Goal: Transaction & Acquisition: Book appointment/travel/reservation

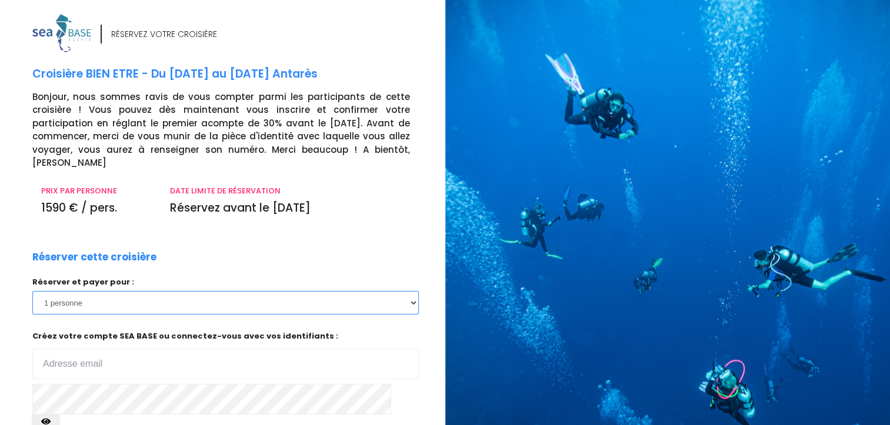
click at [120, 294] on select "1 personne 2 personnes 3 personnes 4 personnes 5 personnes 6 personnes 7 person…" at bounding box center [225, 303] width 387 height 24
click at [32, 291] on select "1 personne 2 personnes 3 personnes 4 personnes 5 personnes 6 personnes 7 person…" at bounding box center [225, 303] width 387 height 24
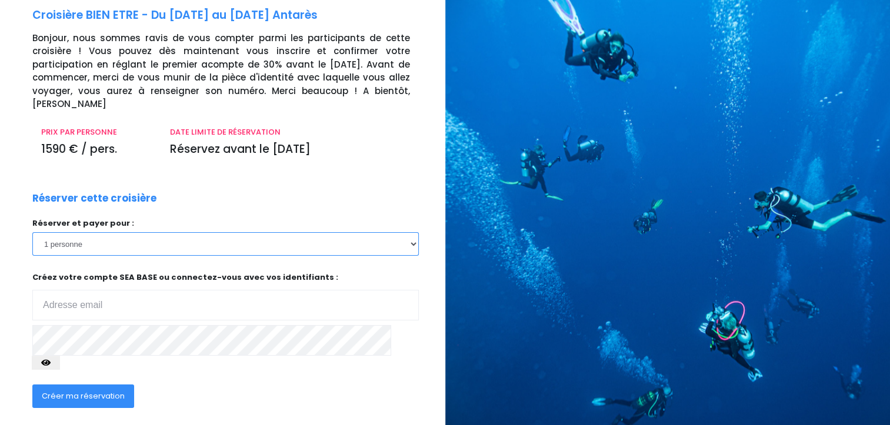
scroll to position [106, 0]
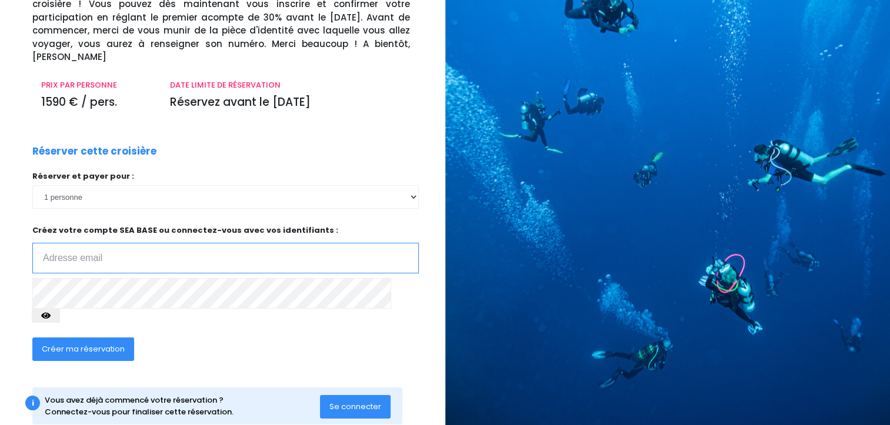
click at [118, 243] on input "email" at bounding box center [225, 258] width 387 height 31
type input "martinegentil@outlook.com"
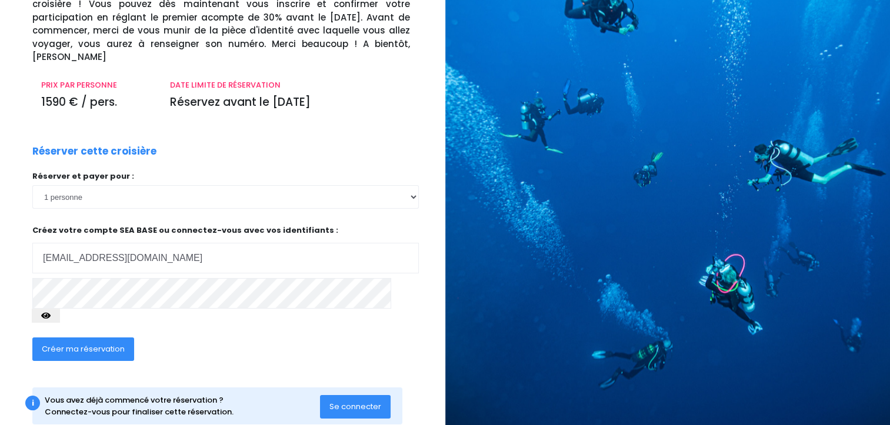
click at [106, 344] on span "Créer ma réservation" at bounding box center [83, 349] width 83 height 11
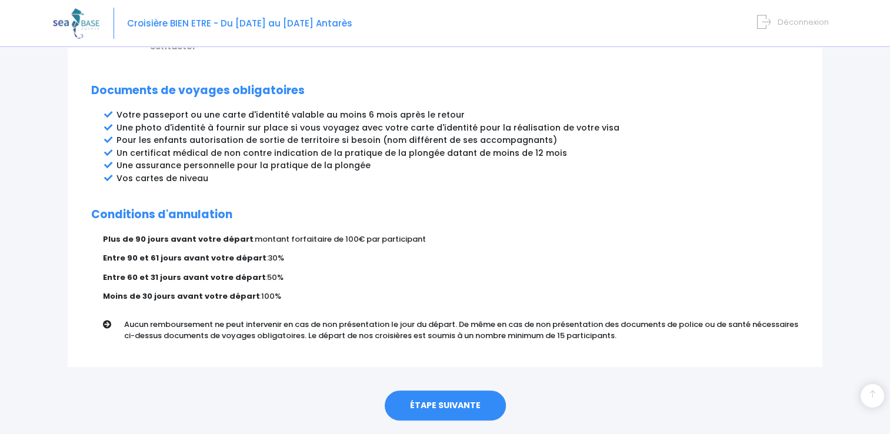
scroll to position [629, 0]
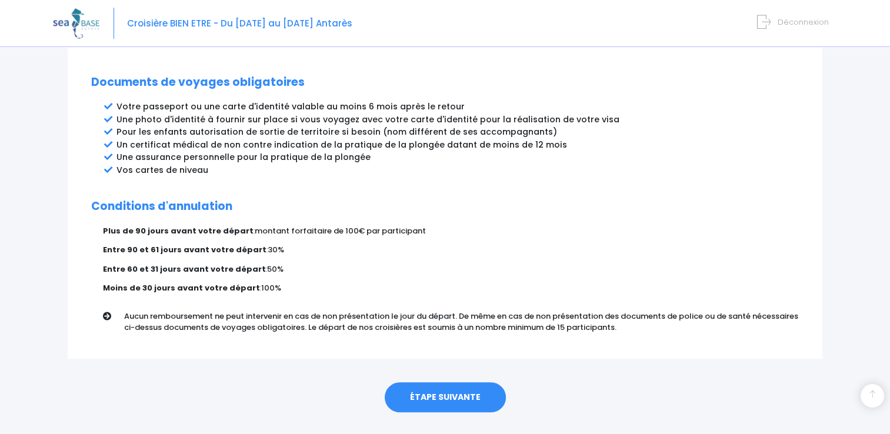
click at [464, 383] on link "ÉTAPE SUIVANTE" at bounding box center [445, 398] width 121 height 31
click at [463, 383] on link "ÉTAPE SUIVANTE" at bounding box center [445, 398] width 121 height 31
click at [466, 383] on link "ÉTAPE SUIVANTE" at bounding box center [445, 398] width 121 height 31
click at [468, 383] on link "ÉTAPE SUIVANTE" at bounding box center [445, 398] width 121 height 31
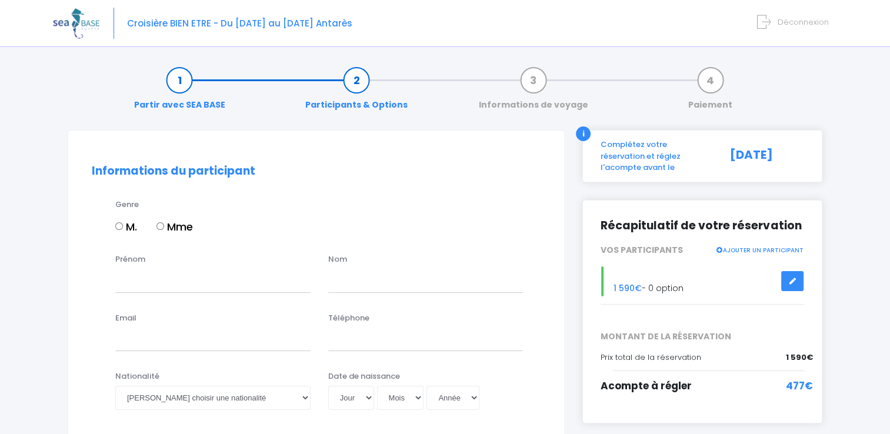
click at [160, 227] on input "Mme" at bounding box center [161, 226] width 8 height 8
radio input "true"
click at [161, 291] on input "Prénom" at bounding box center [212, 281] width 195 height 24
type input "GENTIL"
type input "MARTINE"
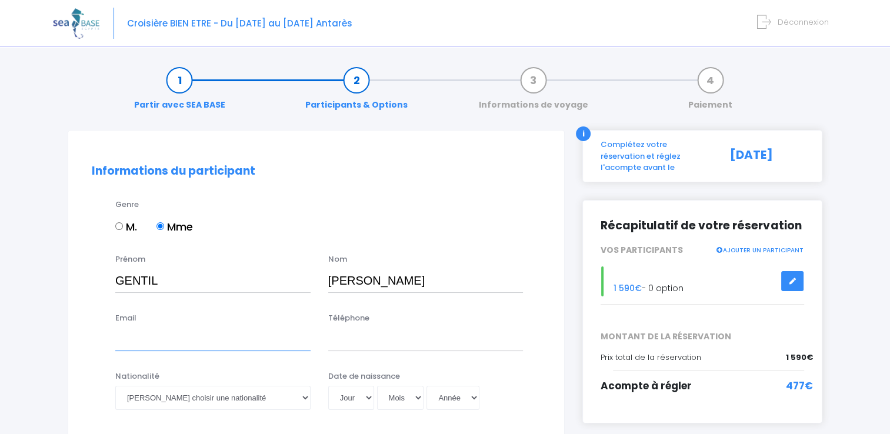
type input "martinegentil@outlook.com"
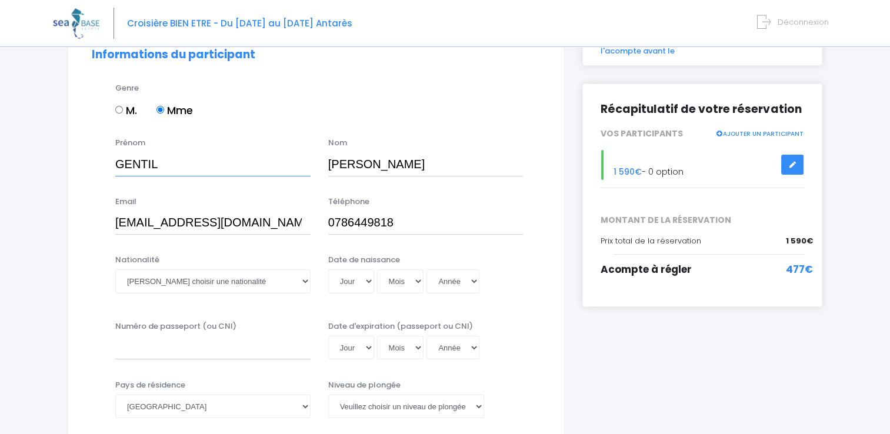
scroll to position [118, 0]
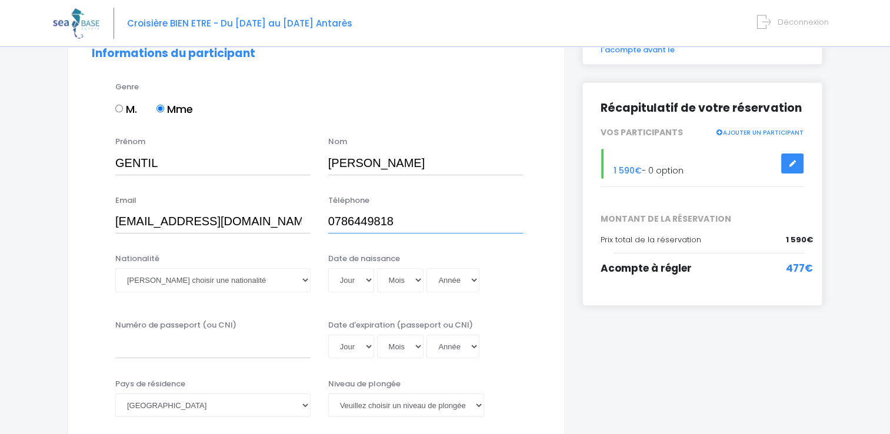
click at [337, 220] on input "0786449818" at bounding box center [425, 222] width 195 height 24
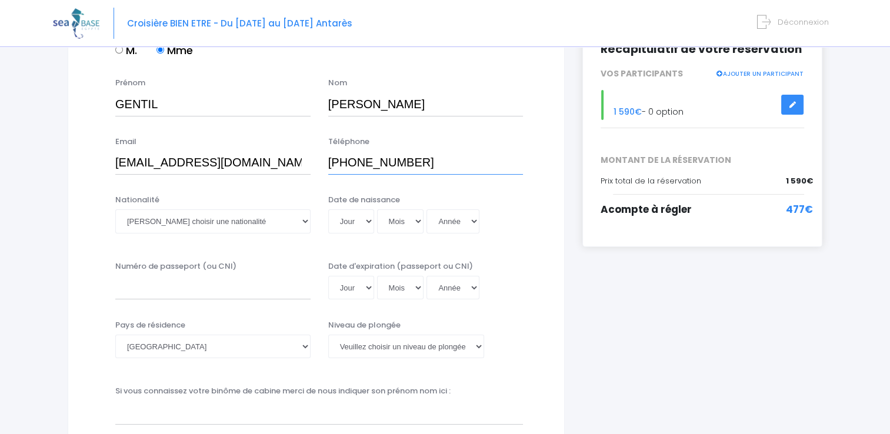
type input "+41786449818"
click at [205, 227] on select "Veuillez choisir une nationalité Afghane Albanaise Algerienne Allemande America…" at bounding box center [212, 222] width 195 height 24
select select "Suisse"
click at [115, 210] on select "Veuillez choisir une nationalité Afghane Albanaise Algerienne Allemande America…" at bounding box center [212, 222] width 195 height 24
click at [359, 225] on select "Jour 01 02 03 04 05 06 07 08 09 10 11 12 13 14 15 16 17 18 19 20 21 22 23 24 25…" at bounding box center [351, 222] width 46 height 24
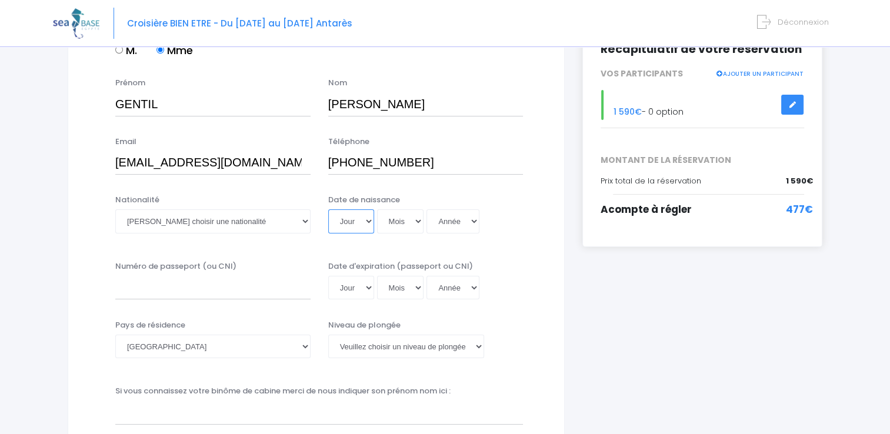
select select "20"
click at [328, 210] on select "Jour 01 02 03 04 05 06 07 08 09 10 11 12 13 14 15 16 17 18 19 20 21 22 23 24 25…" at bounding box center [351, 222] width 46 height 24
click at [398, 218] on select "Mois 01 02 03 04 05 06 07 08 09 10 11 12" at bounding box center [400, 222] width 47 height 24
select select "02"
click at [377, 210] on select "Mois 01 02 03 04 05 06 07 08 09 10 11 12" at bounding box center [400, 222] width 47 height 24
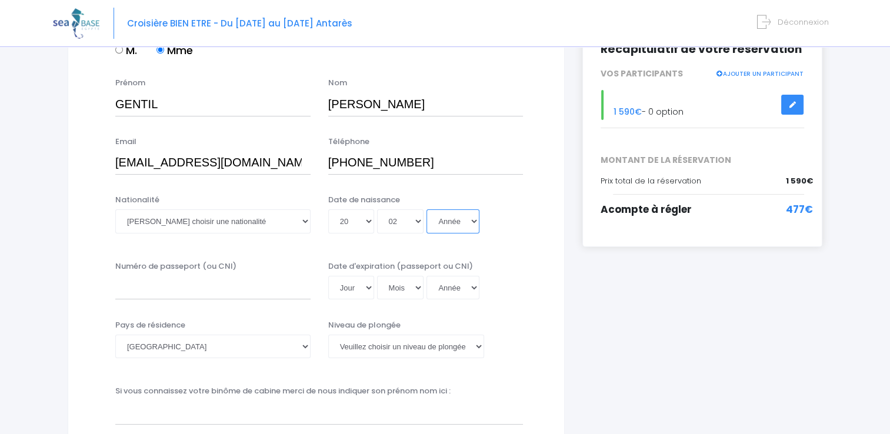
click at [455, 219] on select "Année 2045 2044 2043 2042 2041 2040 2039 2038 2037 2036 2035 2034 2033 2032 203…" at bounding box center [453, 222] width 53 height 24
select select "1975"
click at [427, 210] on select "Année 2045 2044 2043 2042 2041 2040 2039 2038 2037 2036 2035 2034 2033 2032 203…" at bounding box center [453, 222] width 53 height 24
type input "1975-02-20"
click at [165, 286] on input "Numéro de passeport (ou CNI)" at bounding box center [212, 288] width 195 height 24
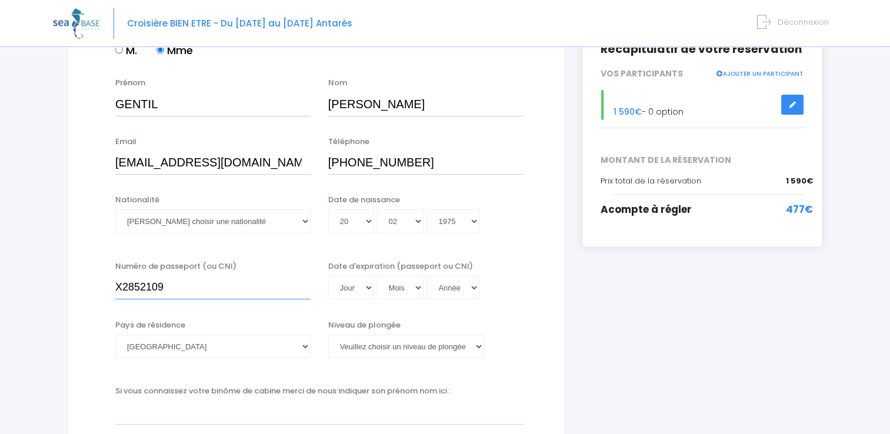
type input "X2852109"
click at [175, 352] on select "Afghanistan Afrique du Sud Albanie Algérie Allemagne Andorre Angola Anguilla An…" at bounding box center [212, 347] width 195 height 24
click at [115, 335] on select "Afghanistan Afrique du Sud Albanie Algérie Allemagne Andorre Angola Anguilla An…" at bounding box center [212, 347] width 195 height 24
click at [361, 288] on select "Jour 01 02 03 04 05 06 07 08 09 10 11 12 13 14 15 16 17 18 19 20 21 22 23 24 25…" at bounding box center [351, 288] width 46 height 24
select select "10"
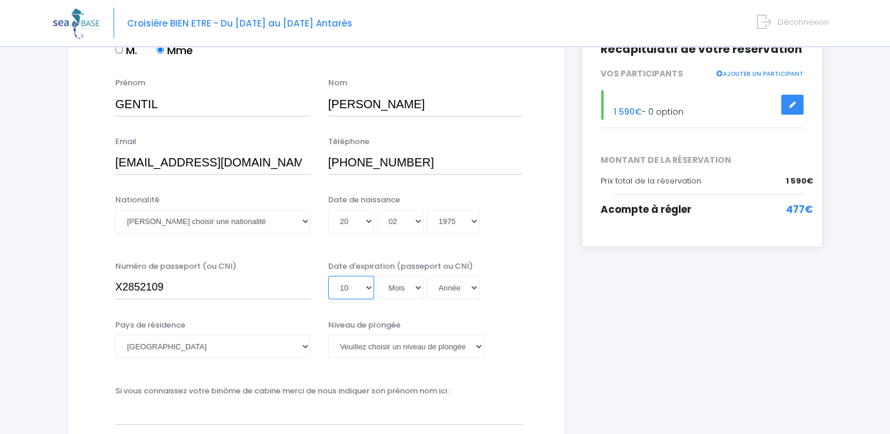
click at [328, 276] on select "Jour 01 02 03 04 05 06 07 08 09 10 11 12 13 14 15 16 17 18 19 20 21 22 23 24 25…" at bounding box center [351, 288] width 46 height 24
click at [395, 281] on select "Mois 01 02 03 04 05 06 07 08 09 10 11 12" at bounding box center [400, 288] width 47 height 24
select select "01"
click at [377, 276] on select "Mois 01 02 03 04 05 06 07 08 09 10 11 12" at bounding box center [400, 288] width 47 height 24
click at [448, 286] on select "Année 2045 2044 2043 2042 2041 2040 2039 2038 2037 2036 2035 2034 2033 2032 203…" at bounding box center [453, 288] width 53 height 24
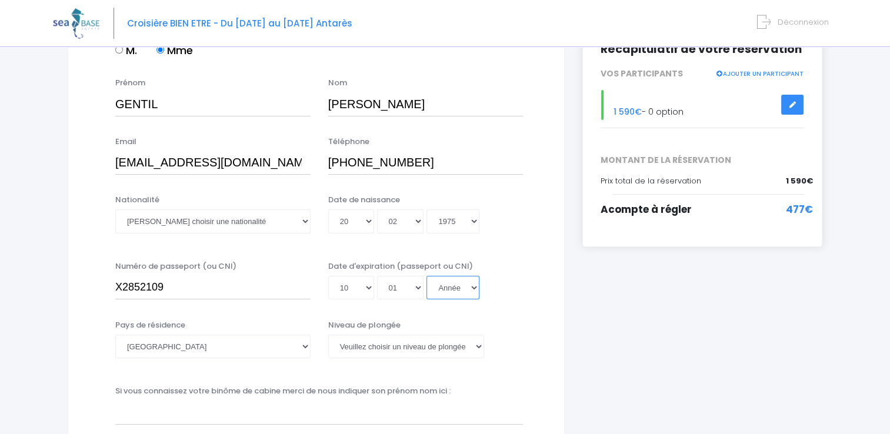
select select "2027"
click at [427, 300] on select "Année 2045 2044 2043 2042 2041 2040 2039 2038 2037 2036 2035 2034 2033 2032 203…" at bounding box center [453, 288] width 53 height 24
type input "2027-01-10"
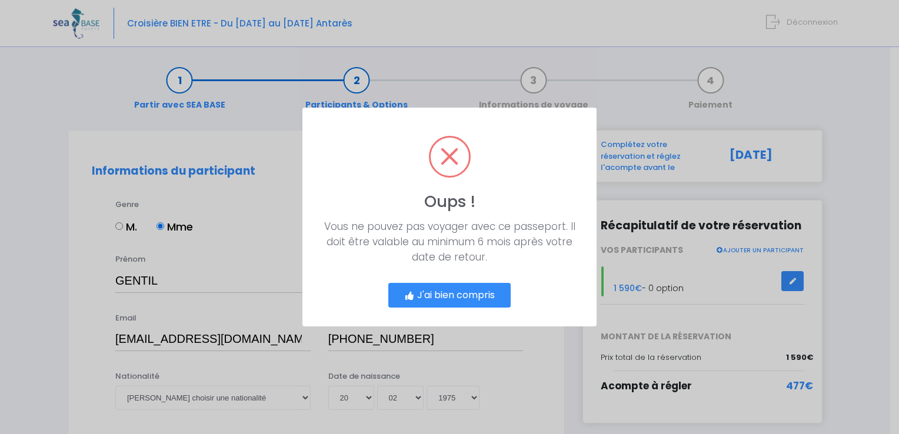
click at [481, 291] on button "J'ai bien compris" at bounding box center [449, 295] width 122 height 25
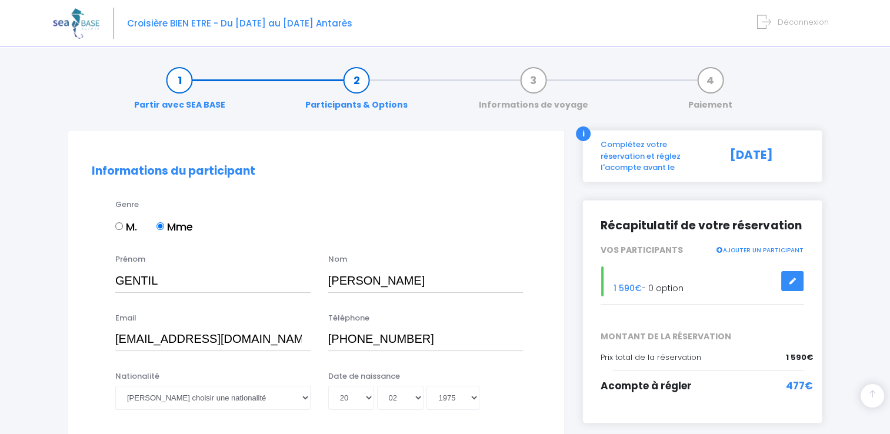
scroll to position [247, 0]
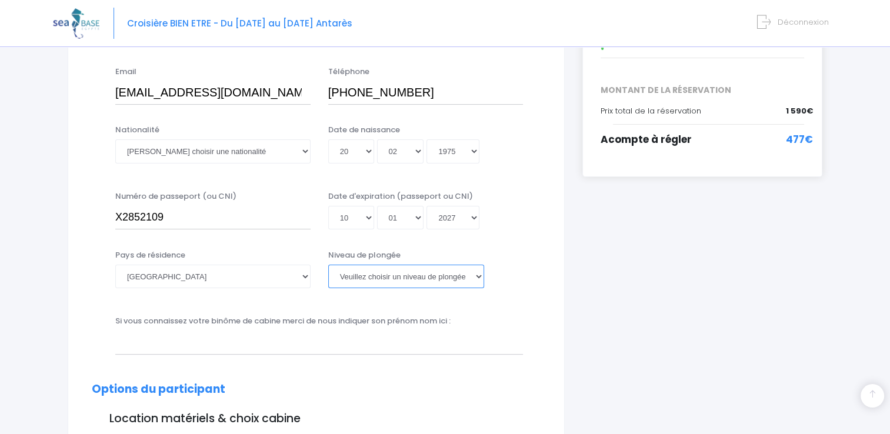
click at [431, 272] on select "Veuillez choisir un niveau de plongée Non plongeur Junior OW diver Adventure OW…" at bounding box center [406, 277] width 156 height 24
click at [504, 208] on div "Jour 01 02 03 04 05 06 07 08 09 10 11 12 13 14 15 16 17 18 19 20 21 22 23 24 25…" at bounding box center [425, 218] width 195 height 24
click at [444, 217] on select "Année 2045 2044 2043 2042 2041 2040 2039 2038 2037 2036 2035 2034 2033 2032 203…" at bounding box center [453, 218] width 53 height 24
click at [427, 206] on select "Année 2045 2044 2043 2042 2041 2040 2039 2038 2037 2036 2035 2034 2033 2032 203…" at bounding box center [453, 218] width 53 height 24
click at [447, 215] on select "Année 2045 2044 2043 2042 2041 2040 2039 2038 2037 2036 2035 2034 2033 2032 203…" at bounding box center [453, 218] width 53 height 24
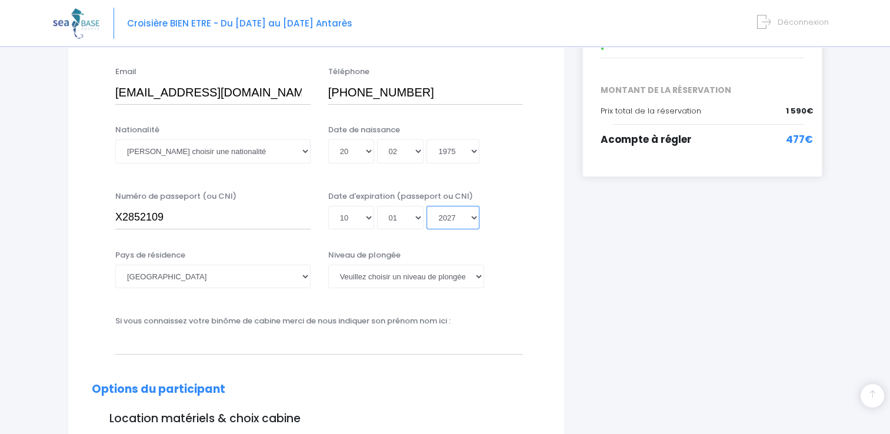
click at [427, 206] on select "Année 2045 2044 2043 2042 2041 2040 2039 2038 2037 2036 2035 2034 2033 2032 203…" at bounding box center [453, 218] width 53 height 24
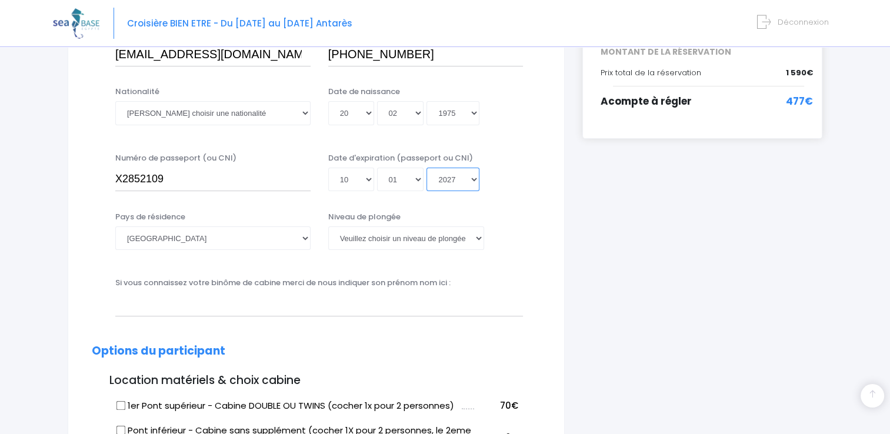
scroll to position [305, 0]
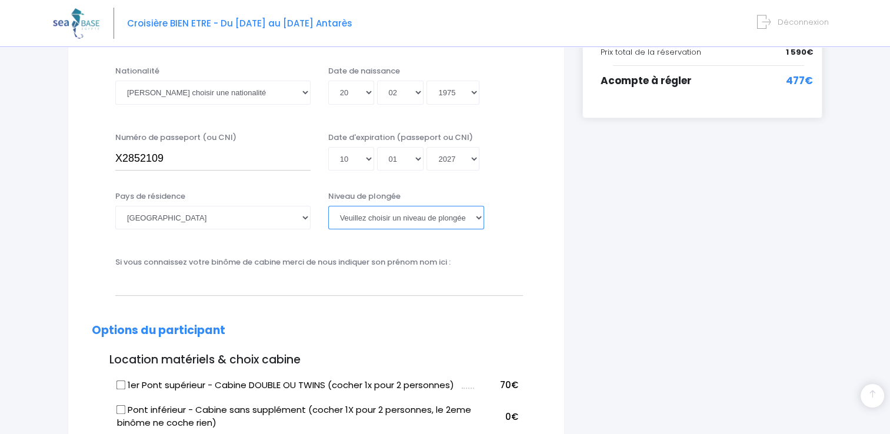
click at [386, 219] on select "Veuillez choisir un niveau de plongée Non plongeur Junior OW diver Adventure OW…" at bounding box center [406, 218] width 156 height 24
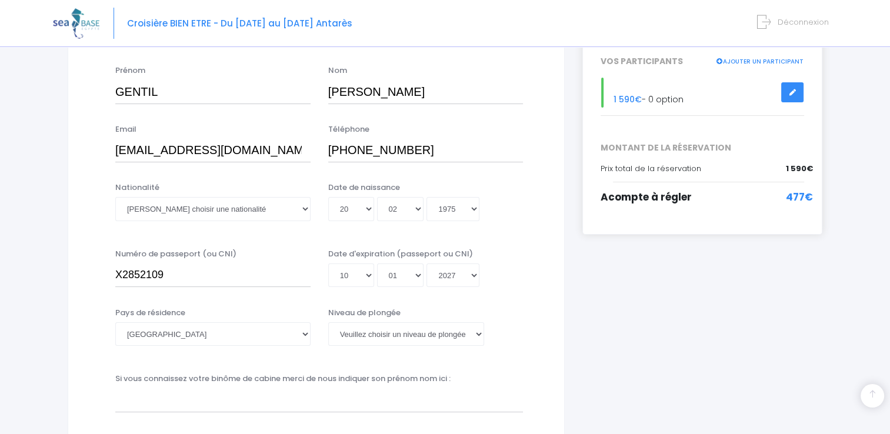
scroll to position [188, 0]
click at [443, 281] on select "Année 2045 2044 2043 2042 2041 2040 2039 2038 2037 2036 2035 2034 2033 2032 203…" at bounding box center [453, 277] width 53 height 24
click at [427, 265] on select "Année 2045 2044 2043 2042 2041 2040 2039 2038 2037 2036 2035 2034 2033 2032 203…" at bounding box center [453, 277] width 53 height 24
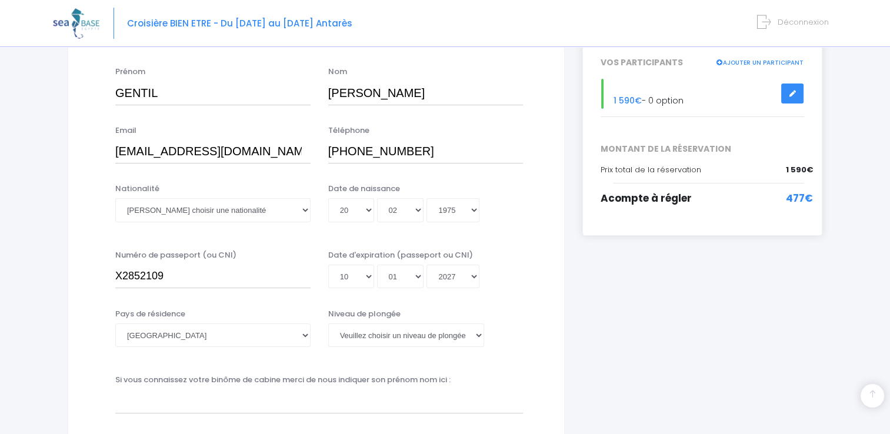
click at [401, 311] on div "Niveau de plongée Veuillez choisir un niveau de plongée Non plongeur Junior OW …" at bounding box center [425, 327] width 195 height 39
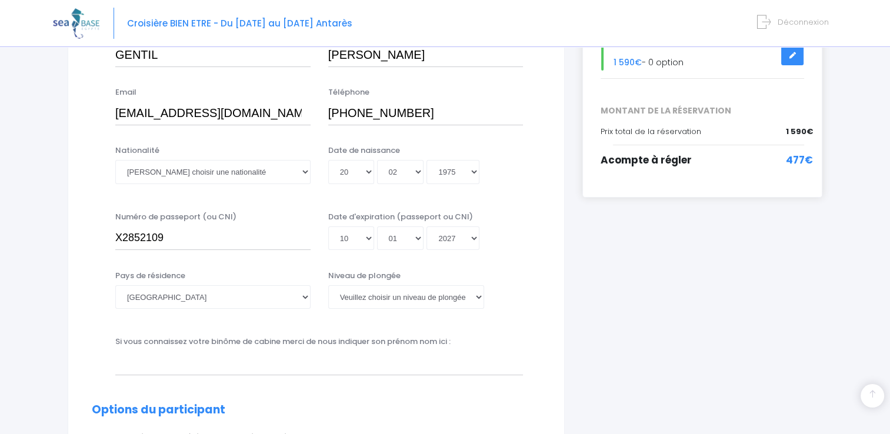
scroll to position [247, 0]
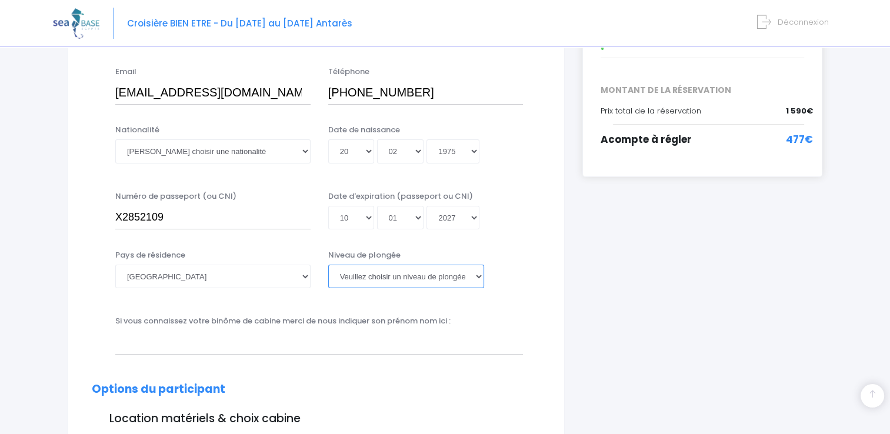
click at [401, 280] on select "Veuillez choisir un niveau de plongée Non plongeur Junior OW diver Adventure OW…" at bounding box center [406, 277] width 156 height 24
click at [405, 284] on select "Veuillez choisir un niveau de plongée Non plongeur Junior OW diver Adventure OW…" at bounding box center [406, 277] width 156 height 24
click at [405, 281] on select "Veuillez choisir un niveau de plongée Non plongeur Junior OW diver Adventure OW…" at bounding box center [406, 277] width 156 height 24
select select "Non plongeur"
click at [328, 265] on select "Veuillez choisir un niveau de plongée Non plongeur Junior OW diver Adventure OW…" at bounding box center [406, 277] width 156 height 24
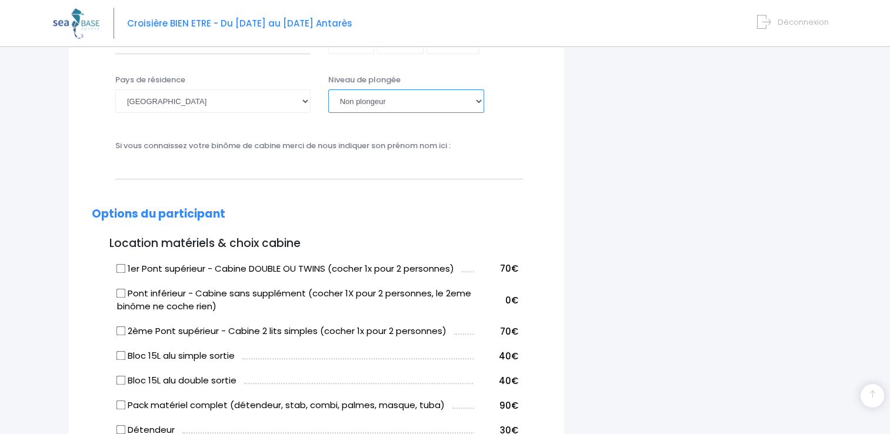
scroll to position [423, 0]
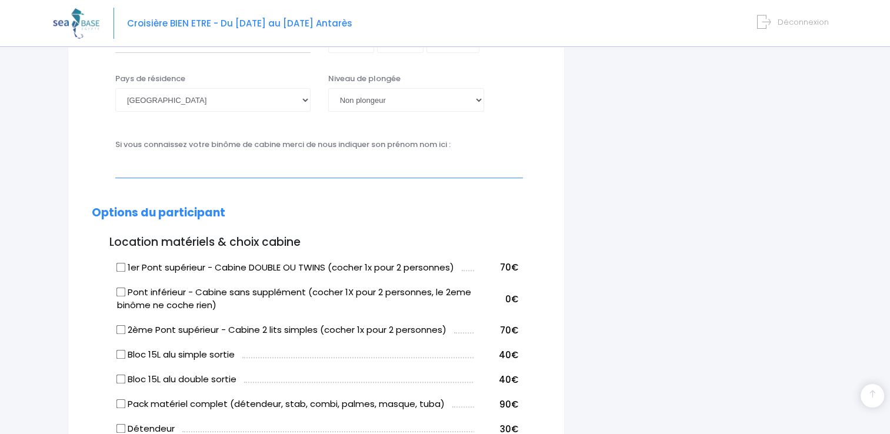
click at [283, 160] on input "text" at bounding box center [319, 166] width 408 height 24
click at [122, 267] on input "1er Pont supérieur - Cabine DOUBLE OU TWINS (cocher 1x pour 2 personnes)" at bounding box center [121, 266] width 9 height 9
checkbox input "true"
drag, startPoint x: 178, startPoint y: 155, endPoint x: 177, endPoint y: 167, distance: 12.4
click at [178, 158] on input "text" at bounding box center [319, 166] width 408 height 24
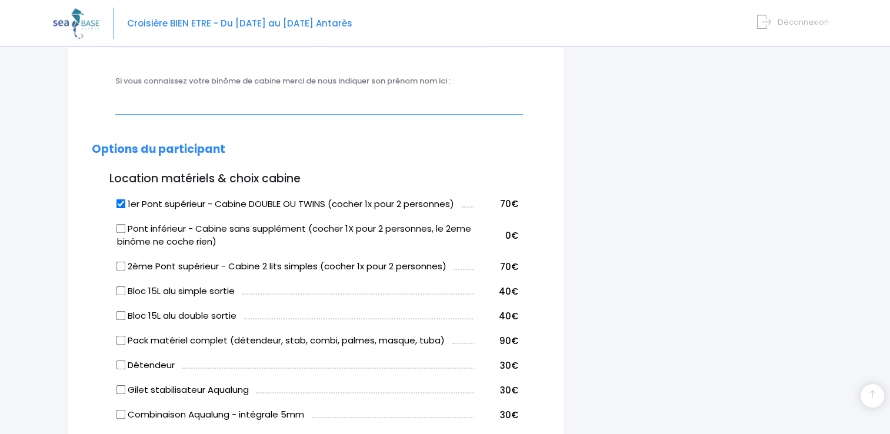
scroll to position [364, 0]
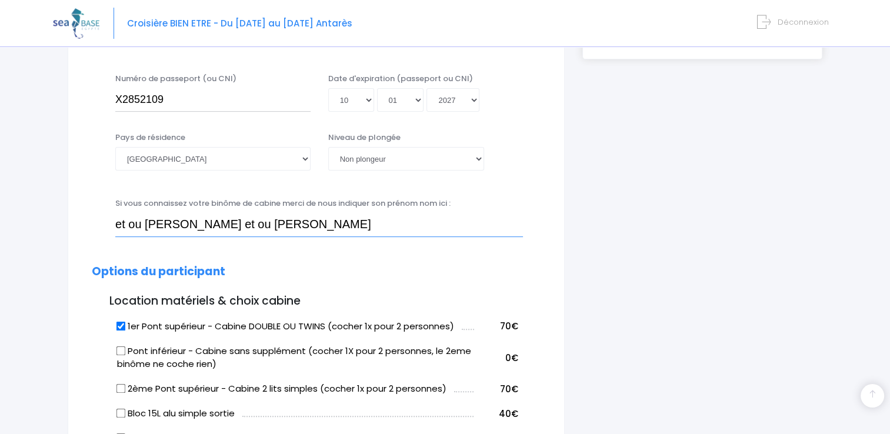
click at [237, 227] on input "et ou Iona Sideris et ou Séverine Hausser" at bounding box center [319, 225] width 408 height 24
click at [118, 229] on input "Séverine Hausser" at bounding box center [319, 225] width 408 height 24
click at [262, 228] on input "peut-être Séverine Hausser" at bounding box center [319, 225] width 408 height 24
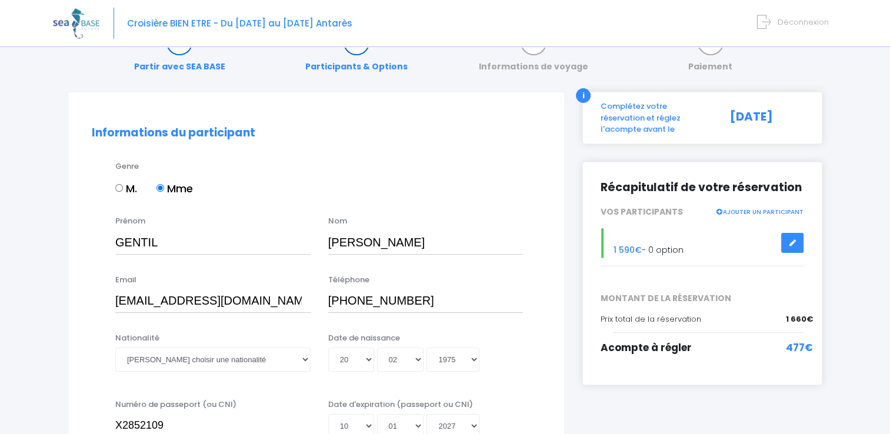
scroll to position [59, 0]
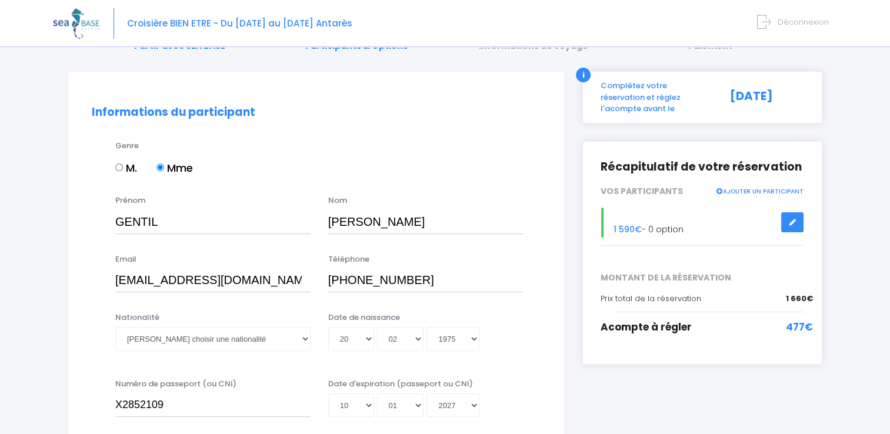
type input "peut-être Séverine Hausser,"
click at [207, 408] on input "X2852109" at bounding box center [212, 406] width 195 height 24
type input "X"
type input "e"
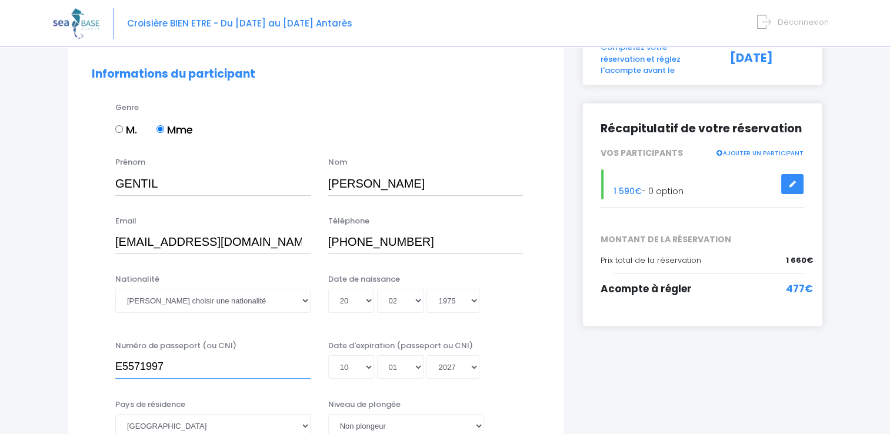
scroll to position [118, 0]
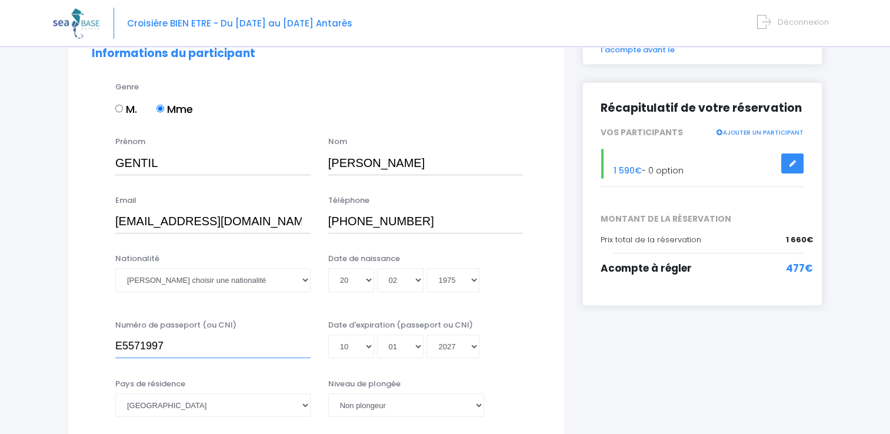
type input "E5571997"
click at [355, 346] on select "Jour 01 02 03 04 05 06 07 08 09 10 11 12 13 14 15 16 17 18 19 20 21 22 23 24 25…" at bounding box center [351, 347] width 46 height 24
select select "11"
click at [328, 358] on select "Jour 01 02 03 04 05 06 07 08 09 10 11 12 13 14 15 16 17 18 19 20 21 22 23 24 25…" at bounding box center [351, 347] width 46 height 24
type input "2027-01-11"
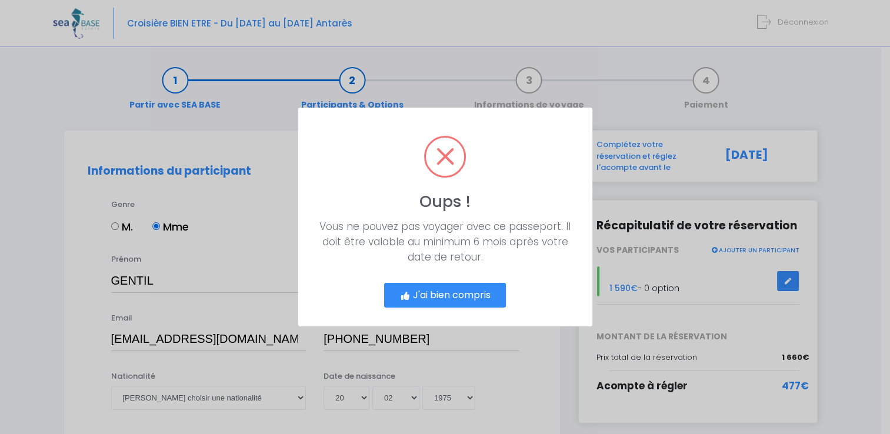
scroll to position [0, 0]
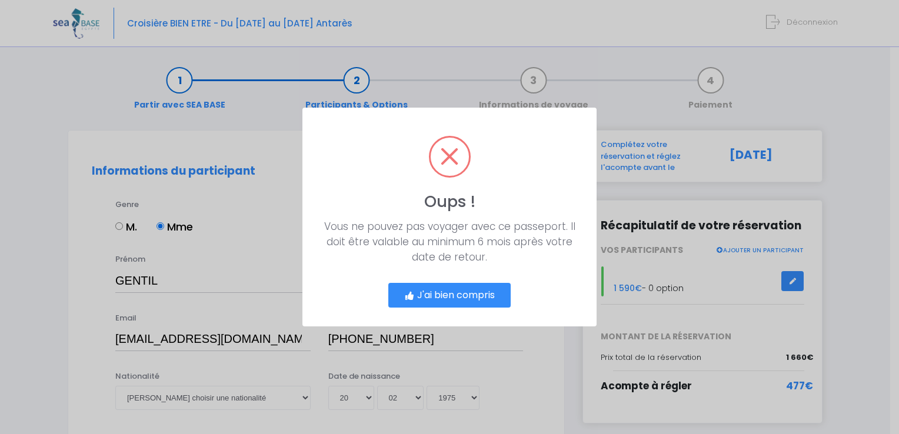
click at [457, 300] on button "J'ai bien compris" at bounding box center [449, 295] width 122 height 25
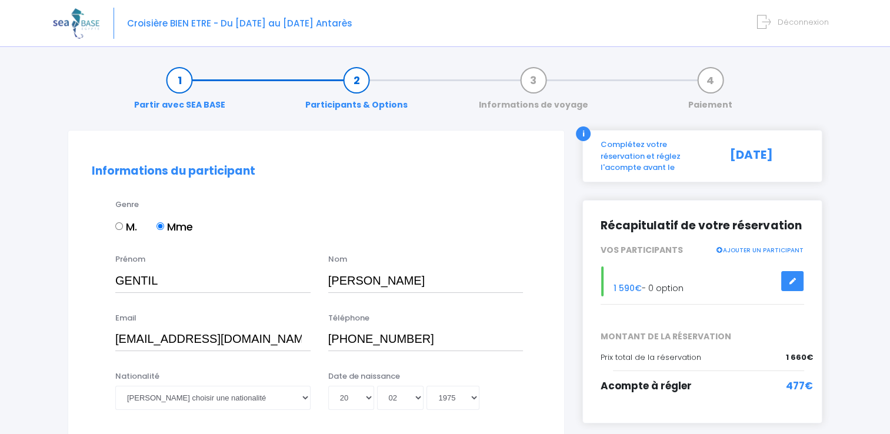
scroll to position [247, 0]
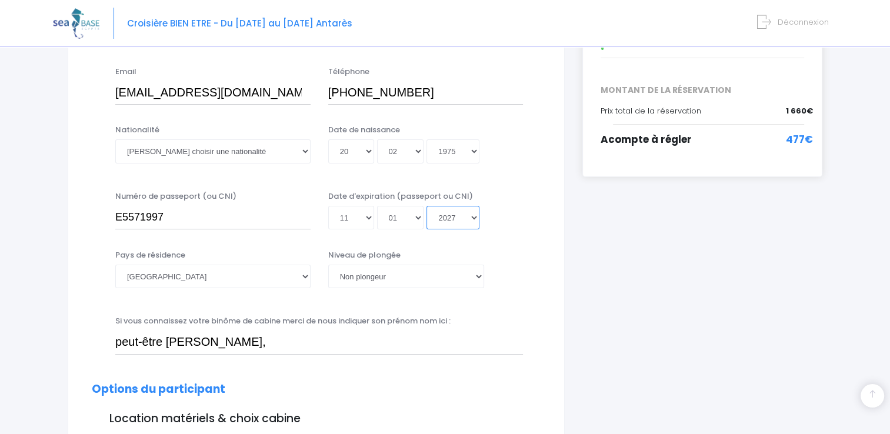
click at [474, 220] on select "Année 2045 2044 2043 2042 2041 2040 2039 2038 2037 2036 2035 2034 2033 2032 203…" at bounding box center [453, 218] width 53 height 24
select select "2032"
click at [427, 206] on select "Année 2045 2044 2043 2042 2041 2040 2039 2038 2037 2036 2035 2034 2033 2032 203…" at bounding box center [453, 218] width 53 height 24
type input "2032-01-11"
click at [400, 217] on select "Mois 01 02 03 04 05 06 07 08 09 10 11 12" at bounding box center [400, 218] width 47 height 24
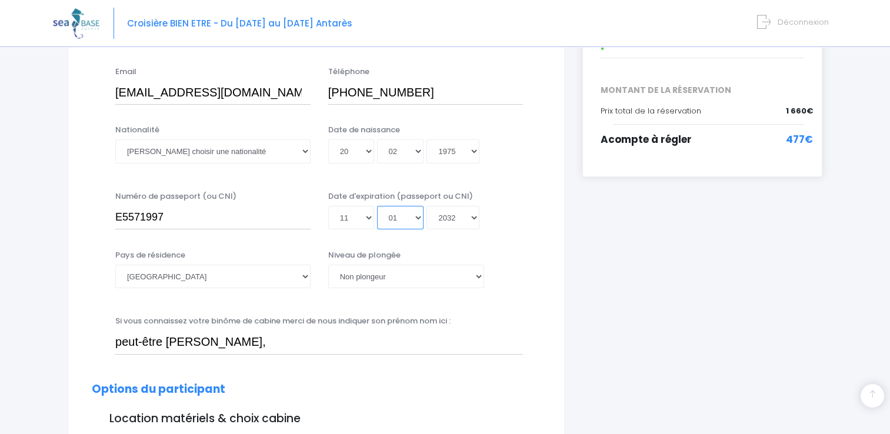
select select "07"
click at [377, 206] on select "Mois 01 02 03 04 05 06 07 08 09 10 11 12" at bounding box center [400, 218] width 47 height 24
type input "2032-07-11"
click at [368, 220] on select "Jour 01 02 03 04 05 06 07 08 09 10 11 12 13 14 15 16 17 18 19 20 21 22 23 24 25…" at bounding box center [351, 218] width 46 height 24
select select "10"
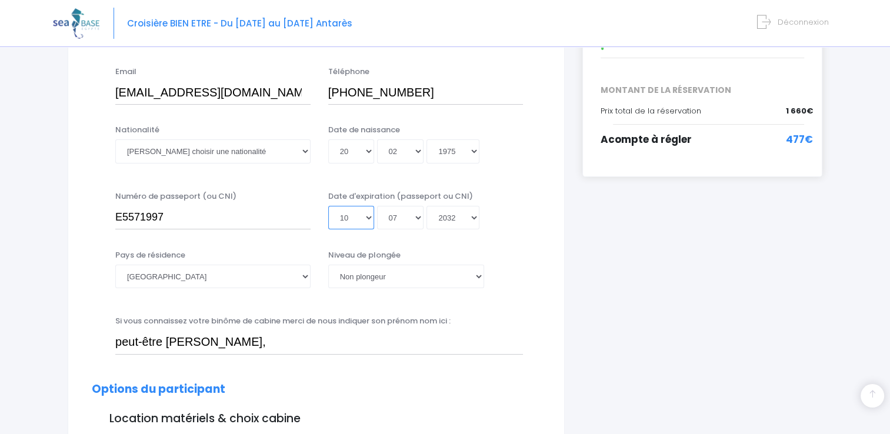
click at [328, 206] on select "Jour 01 02 03 04 05 06 07 08 09 10 11 12 13 14 15 16 17 18 19 20 21 22 23 24 25…" at bounding box center [351, 218] width 46 height 24
type input "2032-07-10"
click at [374, 213] on div "Jour 01 02 03 04 05 06 07 08 09 10 11 12 13 14 15 16 17 18 19 20 21 22 23 24 25…" at bounding box center [425, 218] width 195 height 24
click at [341, 220] on select "Jour 01 02 03 04 05 06 07 08 09 10 11 12 13 14 15 16 17 18 19 20 21 22 23 24 25…" at bounding box center [351, 218] width 46 height 24
click at [193, 214] on input "E5571997" at bounding box center [212, 218] width 195 height 24
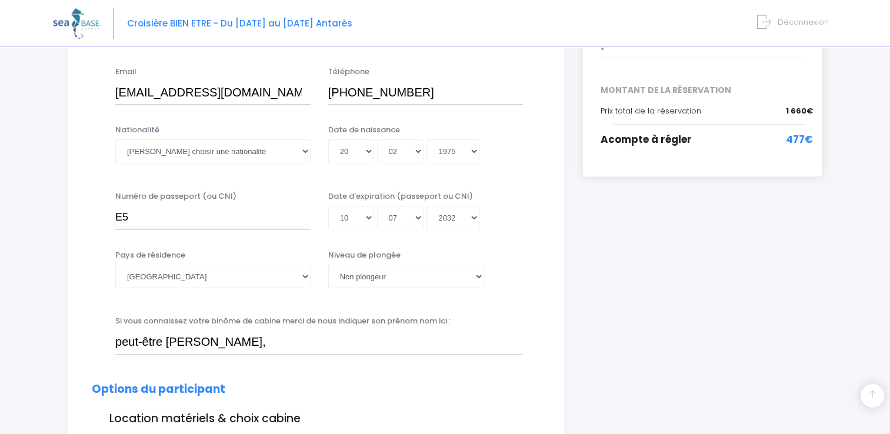
type input "E"
type input "X2852109"
click at [393, 223] on select "Mois 01 02 03 04 05 06 07 08 09 10 11 12" at bounding box center [400, 218] width 47 height 24
select select "01"
click at [377, 206] on select "Mois 01 02 03 04 05 06 07 08 09 10 11 12" at bounding box center [400, 218] width 47 height 24
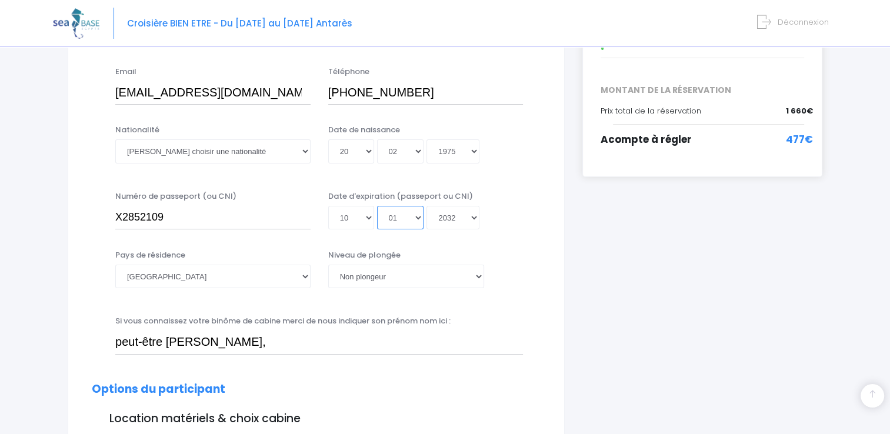
type input "2032-01-10"
click at [441, 218] on select "Année 2045 2044 2043 2042 2041 2040 2039 2038 2037 2036 2035 2034 2033 2032 203…" at bounding box center [453, 218] width 53 height 24
select select "2027"
click at [427, 230] on select "Année 2045 2044 2043 2042 2041 2040 2039 2038 2037 2036 2035 2034 2033 2032 203…" at bounding box center [453, 218] width 53 height 24
type input "2027-01-10"
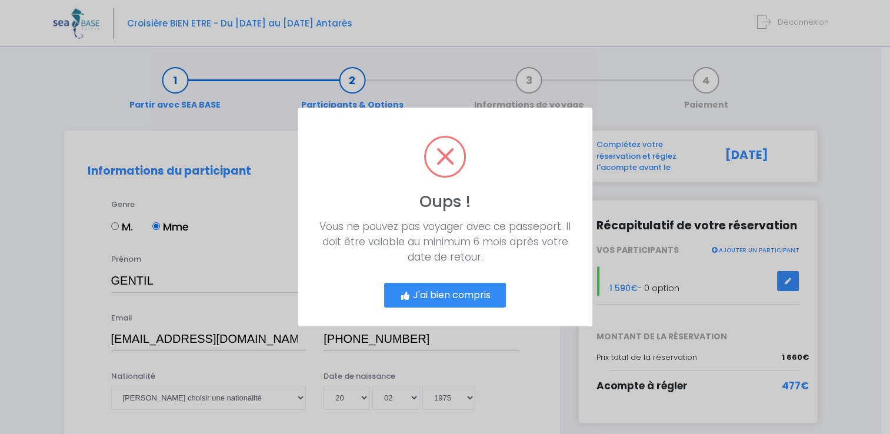
scroll to position [0, 0]
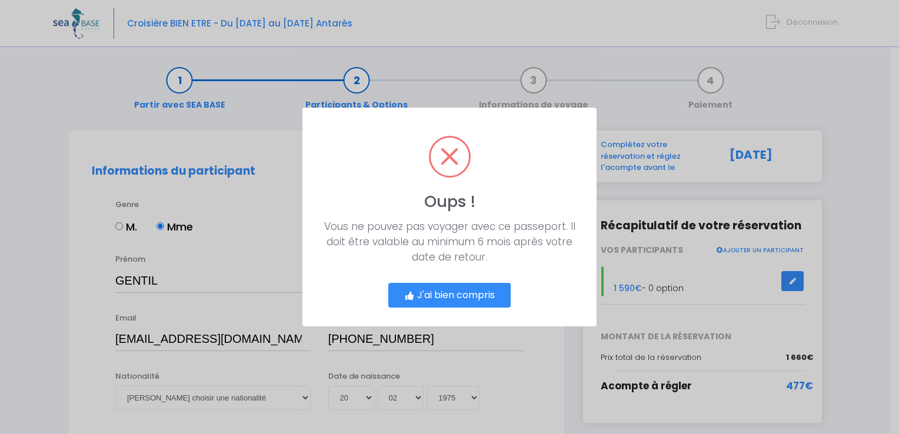
click at [477, 291] on button "J'ai bien compris" at bounding box center [449, 295] width 122 height 25
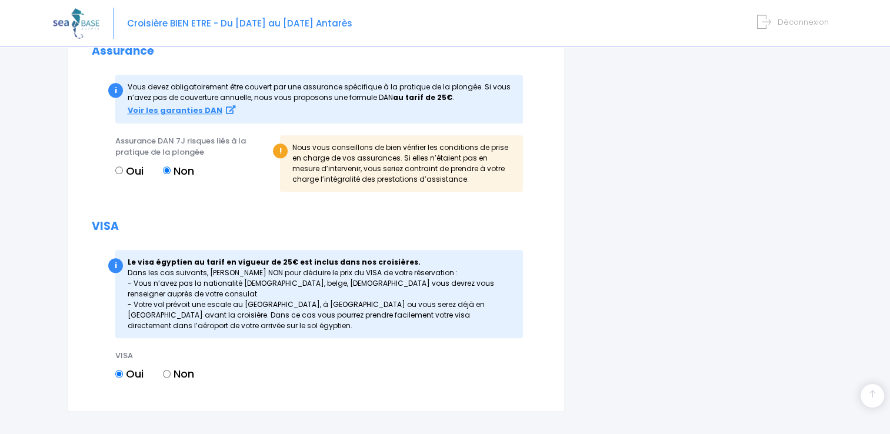
scroll to position [1306, 0]
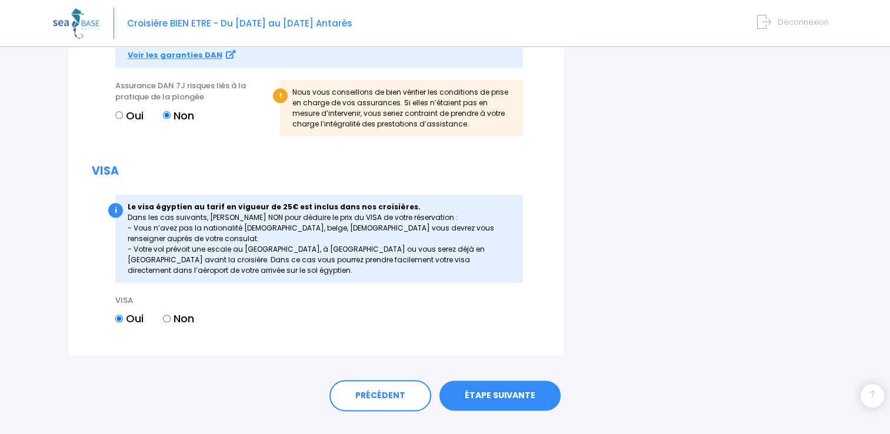
click at [509, 391] on link "ÉTAPE SUIVANTE" at bounding box center [500, 396] width 121 height 31
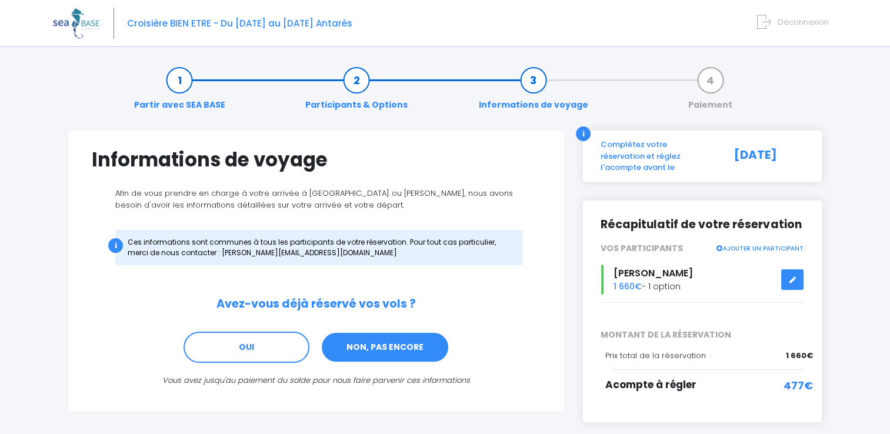
click at [361, 342] on link "NON, PAS ENCORE" at bounding box center [385, 348] width 129 height 32
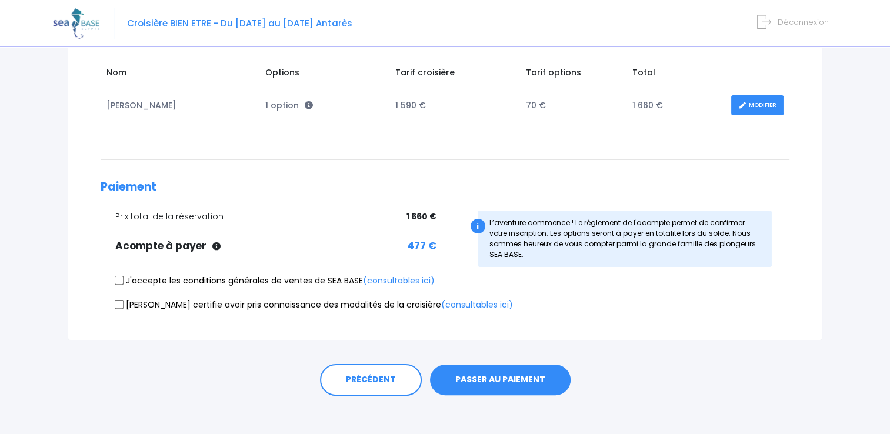
scroll to position [195, 0]
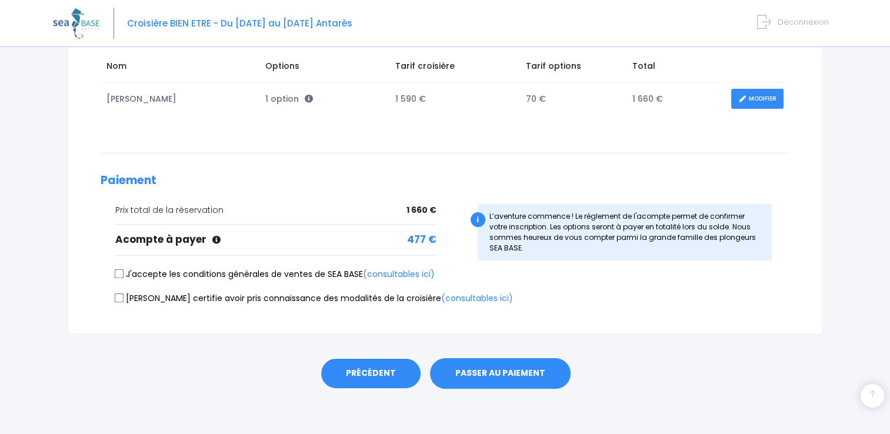
click at [369, 377] on link "PRÉCÉDENT" at bounding box center [371, 374] width 102 height 32
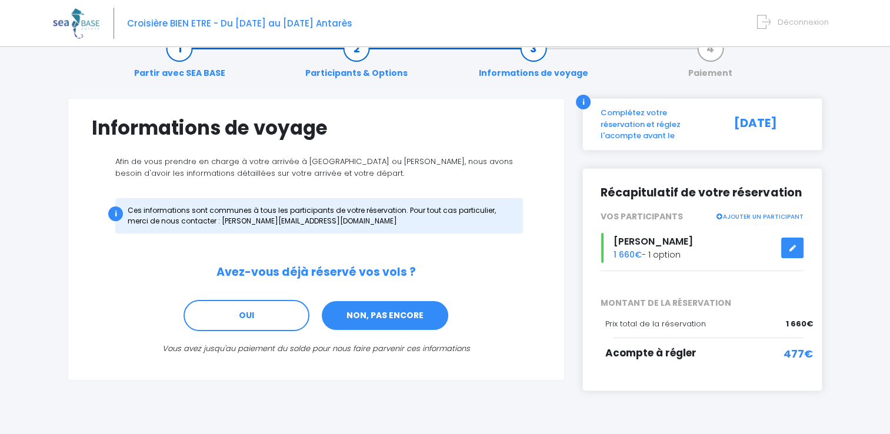
scroll to position [49, 0]
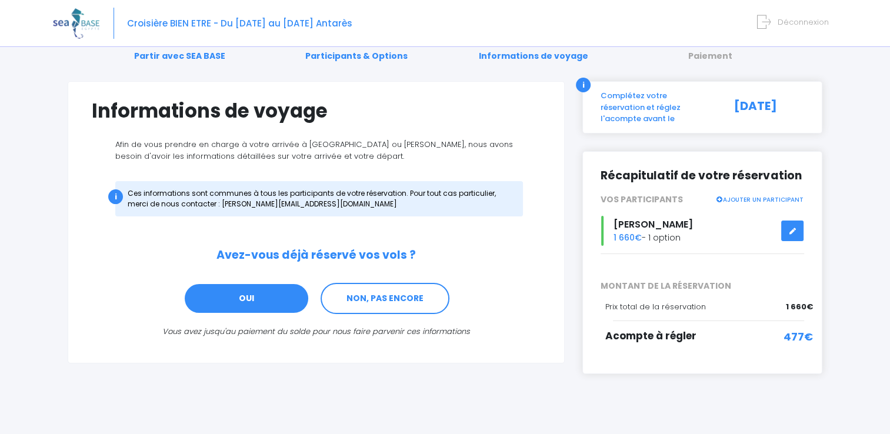
click at [272, 292] on link "OUI" at bounding box center [247, 299] width 126 height 32
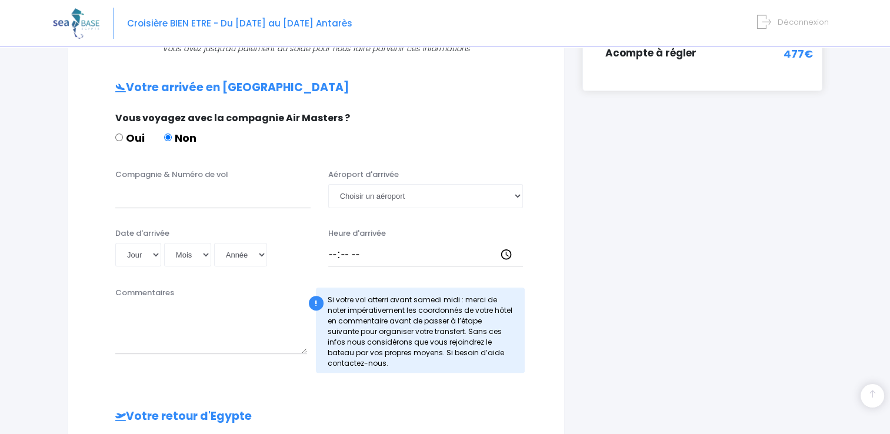
scroll to position [353, 0]
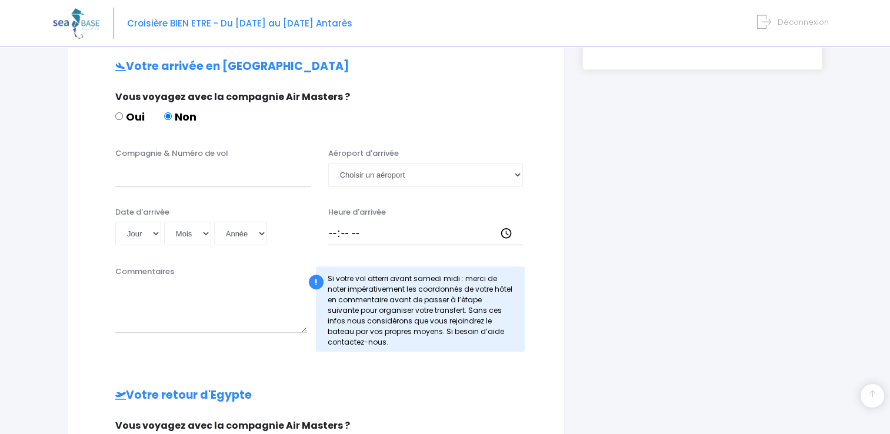
click at [120, 114] on input "Oui" at bounding box center [119, 116] width 8 height 8
radio input "true"
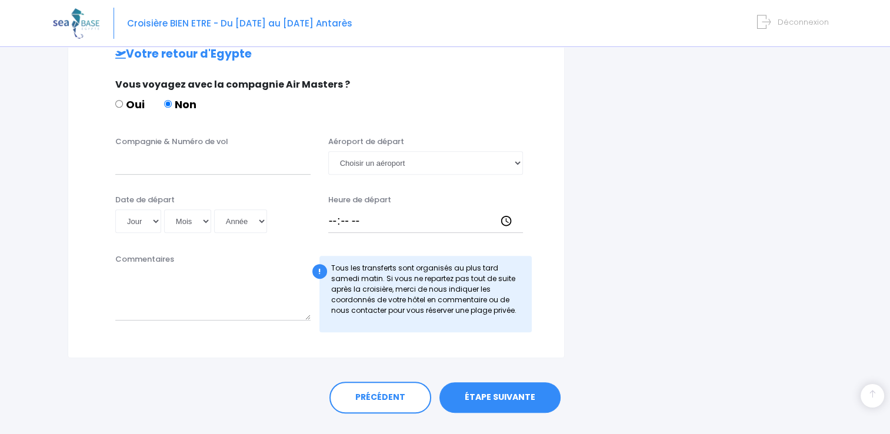
scroll to position [496, 0]
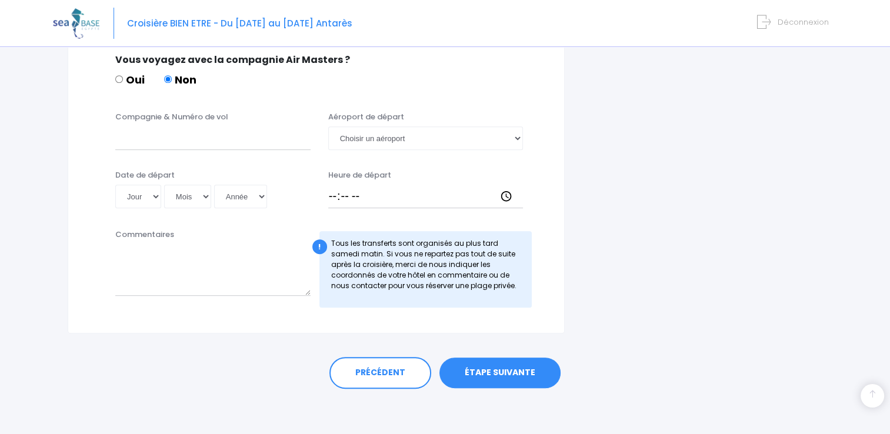
click at [485, 366] on link "ÉTAPE SUIVANTE" at bounding box center [500, 373] width 121 height 31
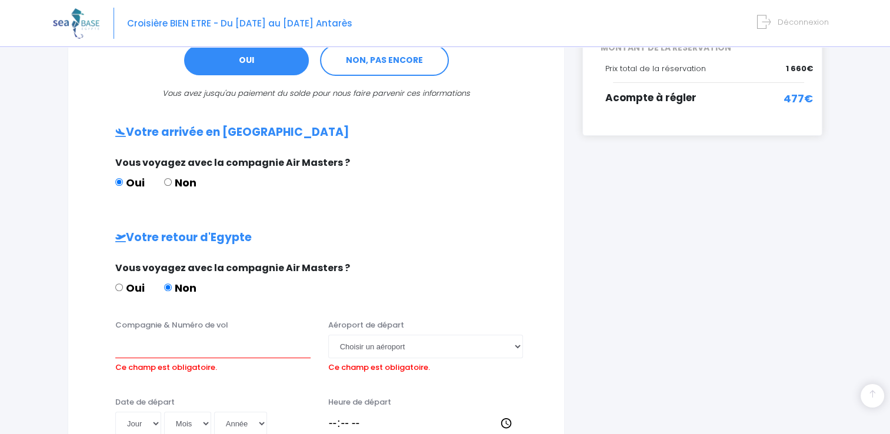
scroll to position [357, 0]
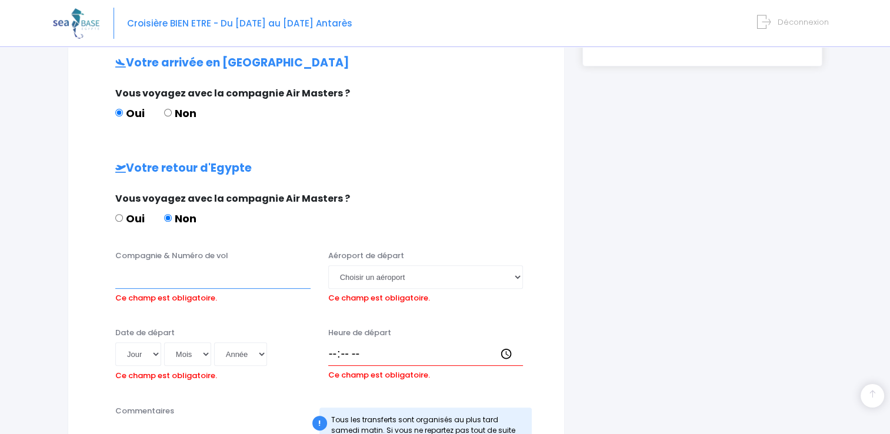
click at [158, 270] on input "Compagnie & Numéro de vol" at bounding box center [212, 277] width 195 height 24
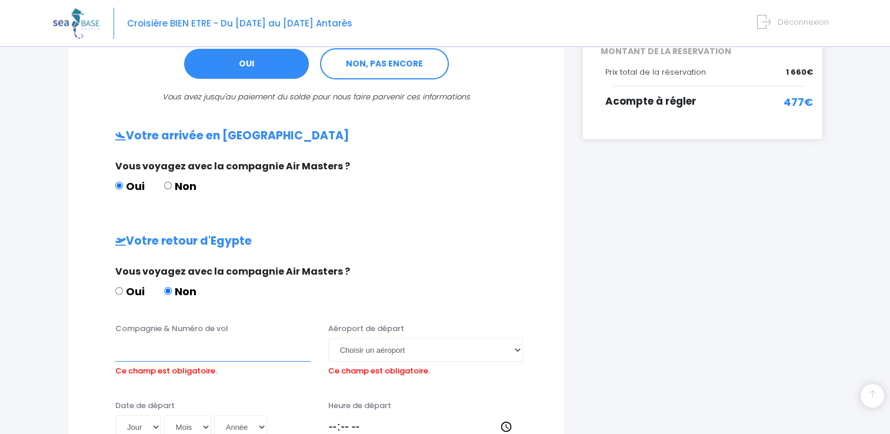
scroll to position [180, 0]
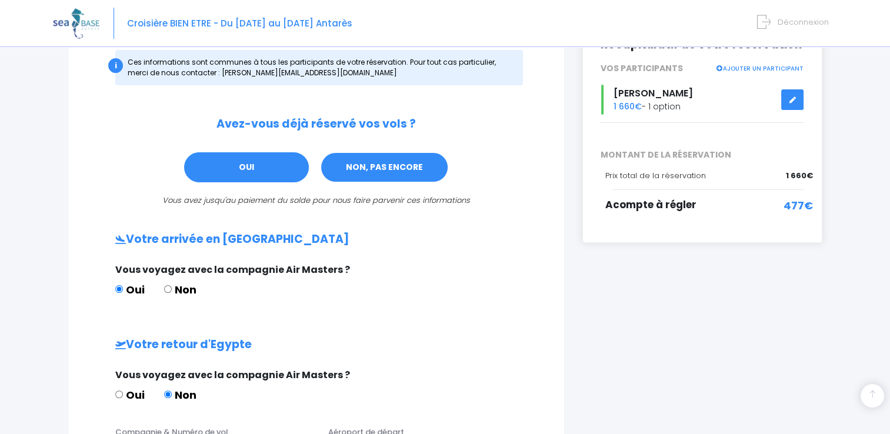
click at [372, 166] on link "NON, PAS ENCORE" at bounding box center [384, 168] width 129 height 32
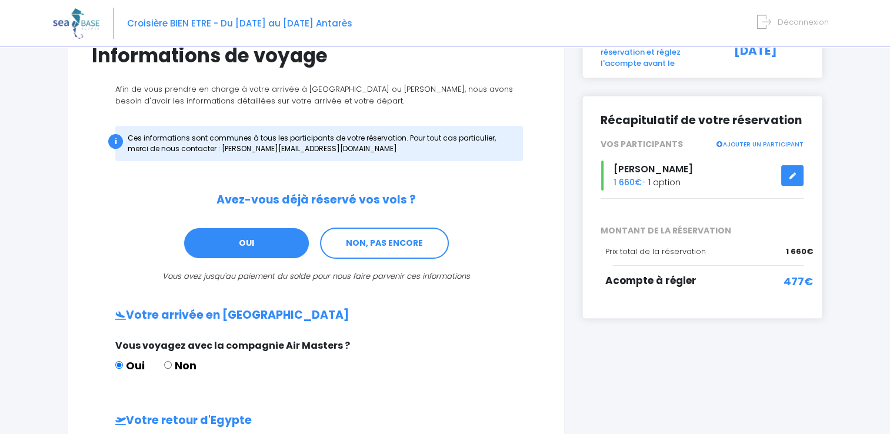
scroll to position [177, 0]
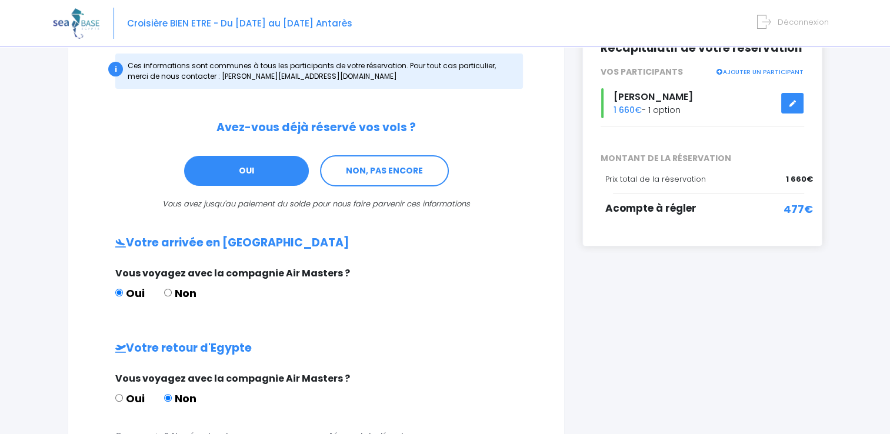
click at [678, 201] on span "Acompte à régler" at bounding box center [651, 208] width 91 height 14
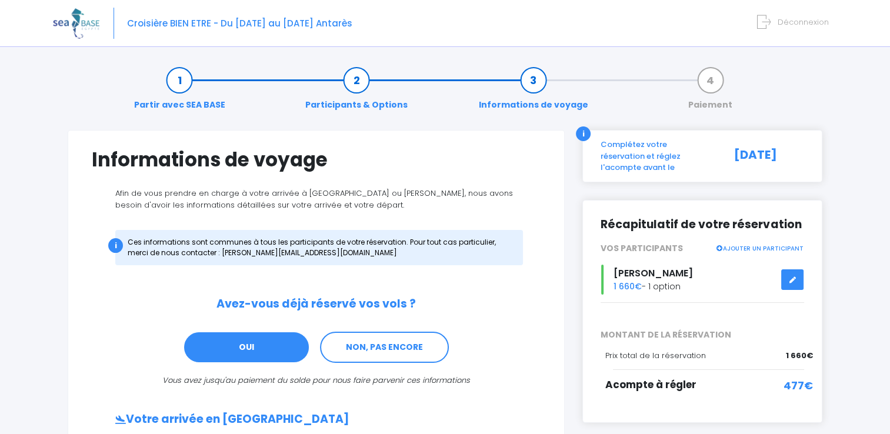
scroll to position [118, 0]
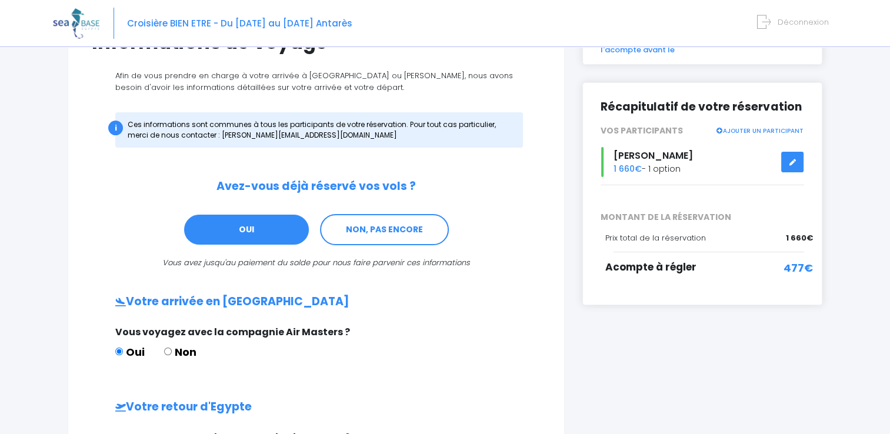
click at [728, 260] on div "Acompte à régler" at bounding box center [675, 273] width 138 height 27
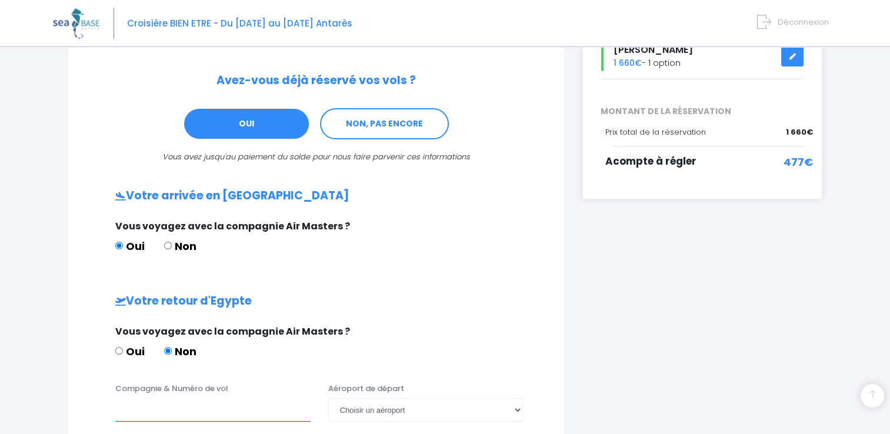
scroll to position [235, 0]
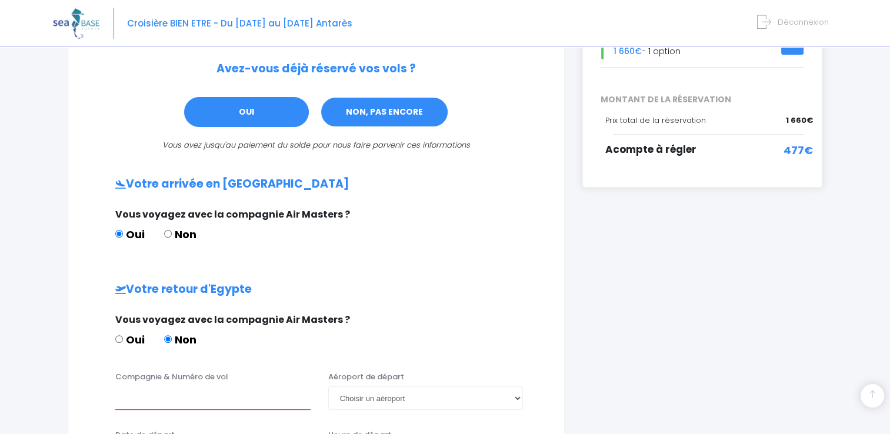
click at [383, 115] on link "NON, PAS ENCORE" at bounding box center [384, 113] width 129 height 32
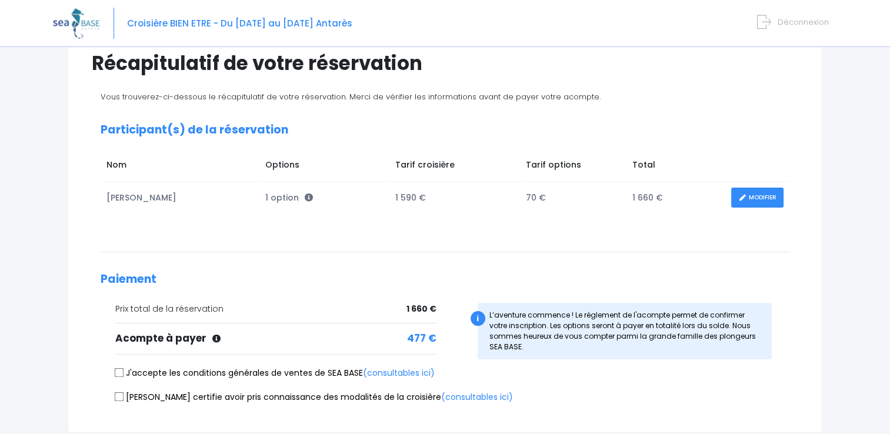
scroll to position [118, 0]
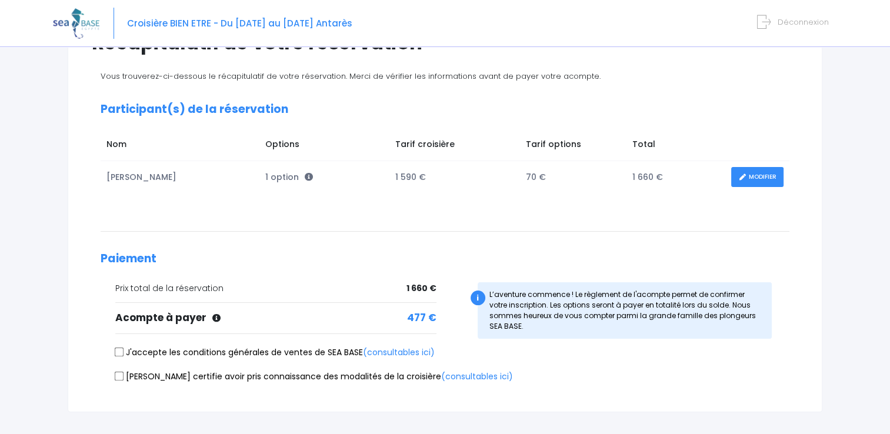
scroll to position [118, 0]
click at [121, 354] on input "J'accepte les conditions générales de ventes de SEA BASE (consultables ici)" at bounding box center [119, 351] width 9 height 9
checkbox input "true"
click at [123, 374] on input "Je certifie avoir pris connaissance des modalités de la croisière (consultables…" at bounding box center [119, 375] width 9 height 9
checkbox input "true"
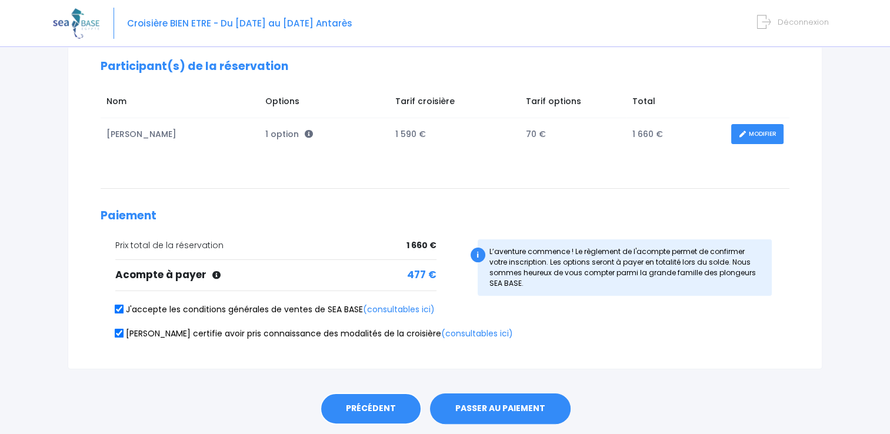
scroll to position [195, 0]
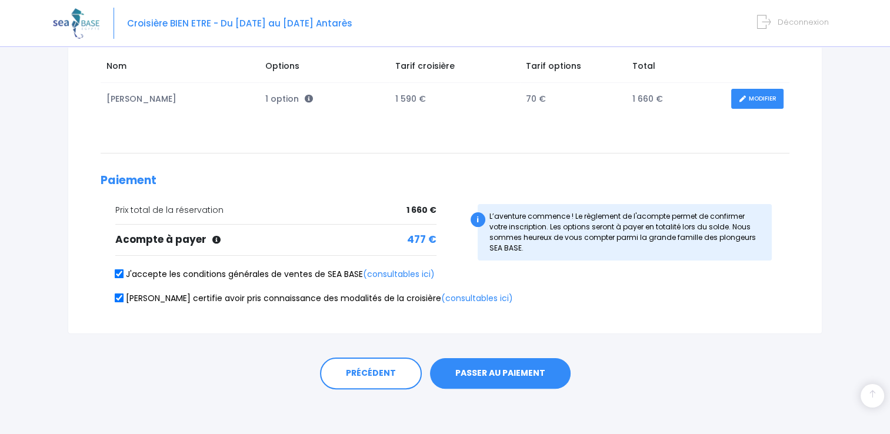
click at [478, 371] on button "PASSER AU PAIEMENT" at bounding box center [500, 373] width 141 height 31
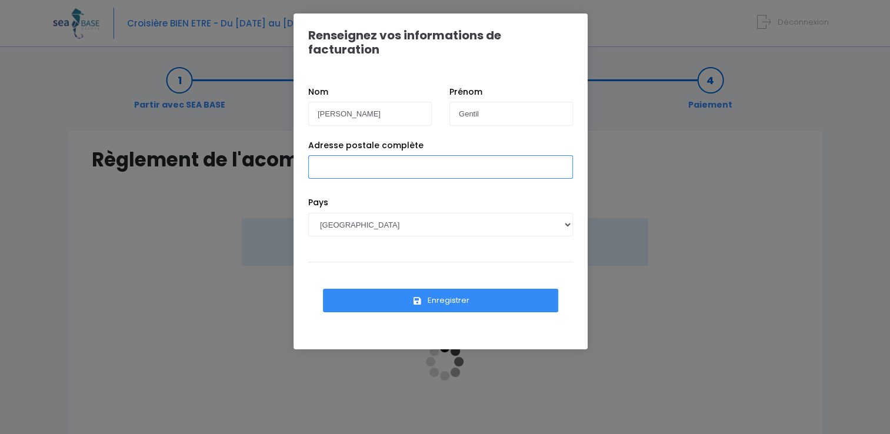
click at [373, 155] on input "Adresse postale complète" at bounding box center [440, 167] width 265 height 24
click at [325, 155] on input "[STREET_ADDRESS]" at bounding box center [440, 167] width 265 height 24
click at [394, 155] on input "[STREET_ADDRESS]" at bounding box center [440, 167] width 265 height 24
click at [388, 155] on input "[STREET_ADDRESS]" at bounding box center [440, 167] width 265 height 24
click at [424, 155] on input "[STREET_ADDRESS]" at bounding box center [440, 167] width 265 height 24
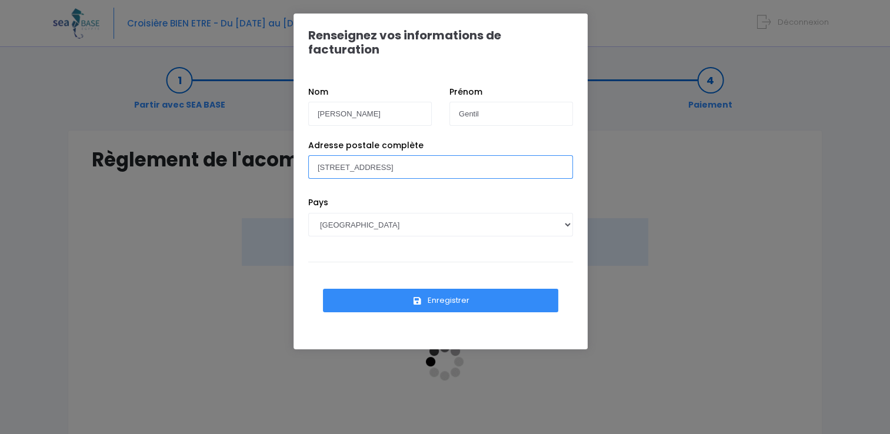
click at [425, 157] on input "[STREET_ADDRESS]" at bounding box center [440, 167] width 265 height 24
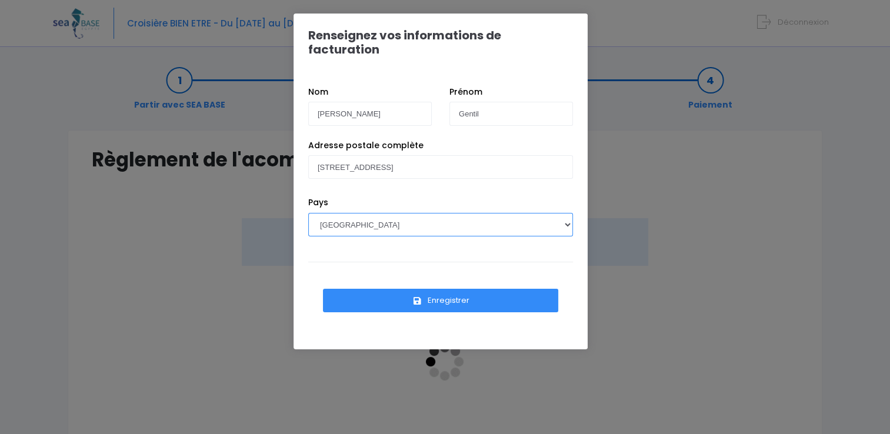
click at [377, 214] on select "[GEOGRAPHIC_DATA] [GEOGRAPHIC_DATA], [GEOGRAPHIC_DATA] [GEOGRAPHIC_DATA] [GEOGR…" at bounding box center [440, 225] width 265 height 24
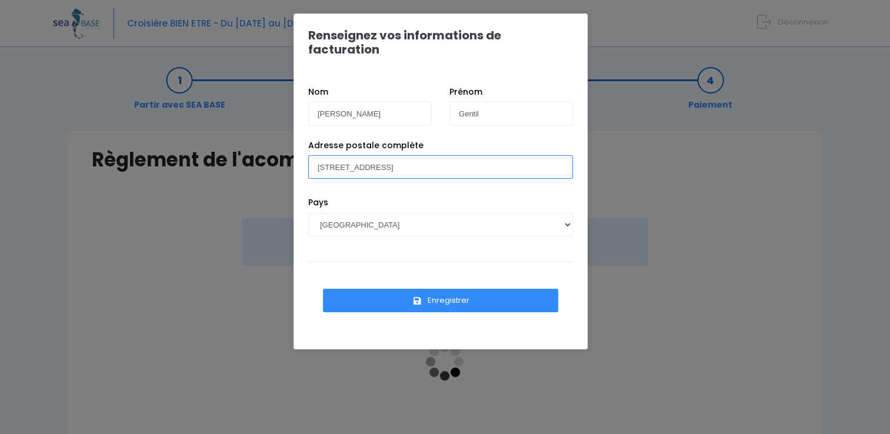
click at [421, 155] on input "[STREET_ADDRESS]" at bounding box center [440, 167] width 265 height 24
click at [447, 160] on input "[STREET_ADDRESS]. 74140 Chens -sur-<Léman" at bounding box center [440, 167] width 265 height 24
click at [457, 164] on input "[STREET_ADDRESS]. 74140 Chens -sur-<Léman" at bounding box center [440, 167] width 265 height 24
click at [445, 155] on input "[STREET_ADDRESS]. 74140 Chens -sur-<Léman" at bounding box center [440, 167] width 265 height 24
click at [442, 155] on input "[STREET_ADDRESS]. 74140 Chens -sur-<Léman" at bounding box center [440, 167] width 265 height 24
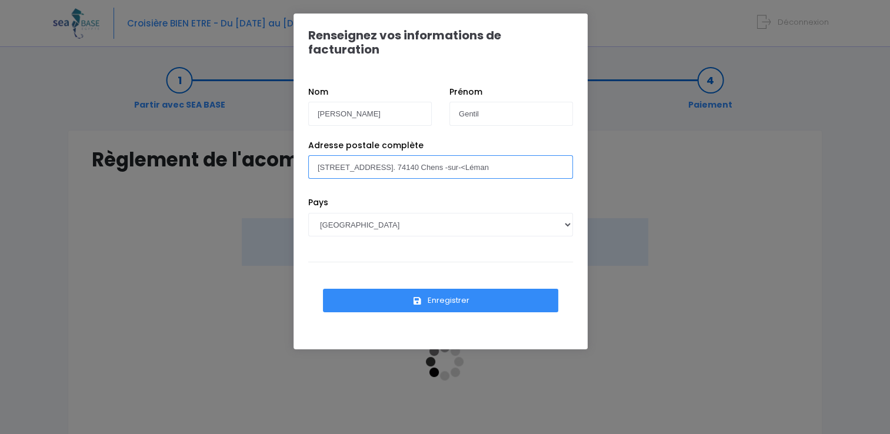
click at [445, 155] on input "[STREET_ADDRESS]. 74140 Chens -sur-<Léman" at bounding box center [440, 167] width 265 height 24
click at [461, 155] on input "[STREET_ADDRESS]. 74140 Chens-sur-<Léman" at bounding box center [440, 167] width 265 height 24
click at [438, 155] on input "[STREET_ADDRESS]. 74140 Chens-[GEOGRAPHIC_DATA]" at bounding box center [440, 167] width 265 height 24
click at [435, 155] on input "[STREET_ADDRESS]. 74140 Chens-[GEOGRAPHIC_DATA]" at bounding box center [440, 167] width 265 height 24
type input "[STREET_ADDRESS]. 74140 Chens-[GEOGRAPHIC_DATA]"
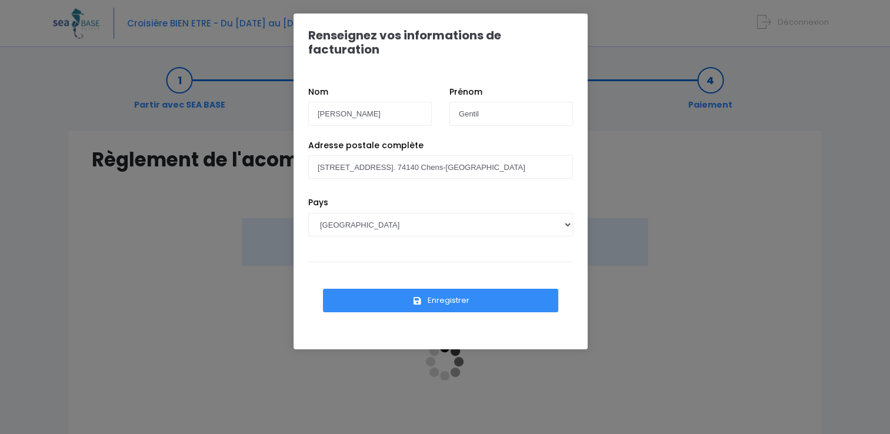
click at [424, 241] on div "Pays [GEOGRAPHIC_DATA] [GEOGRAPHIC_DATA], [GEOGRAPHIC_DATA] [GEOGRAPHIC_DATA] […" at bounding box center [441, 229] width 282 height 65
click at [370, 102] on input "[PERSON_NAME]" at bounding box center [370, 114] width 124 height 24
type input "[PERSON_NAME]"
click at [391, 221] on select "[GEOGRAPHIC_DATA] [GEOGRAPHIC_DATA], [GEOGRAPHIC_DATA] [GEOGRAPHIC_DATA] [GEOGR…" at bounding box center [440, 225] width 265 height 24
click at [419, 247] on div "Pays [GEOGRAPHIC_DATA] [GEOGRAPHIC_DATA], [GEOGRAPHIC_DATA] [GEOGRAPHIC_DATA] […" at bounding box center [441, 229] width 282 height 65
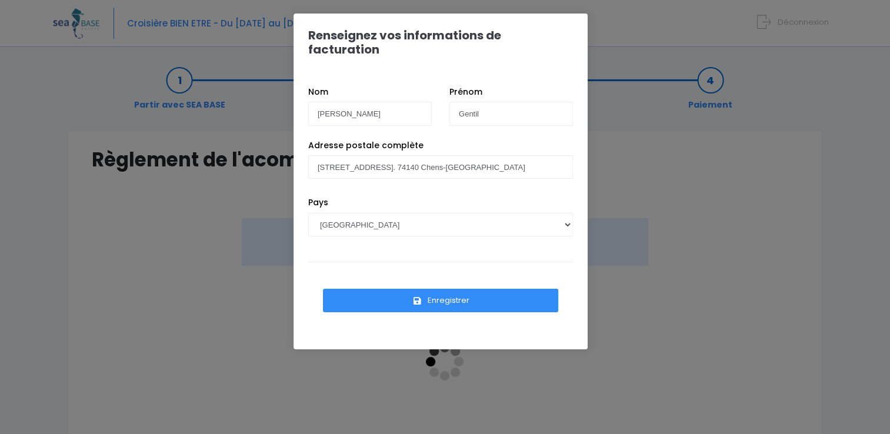
click at [447, 289] on button "Enregistrer" at bounding box center [440, 301] width 235 height 24
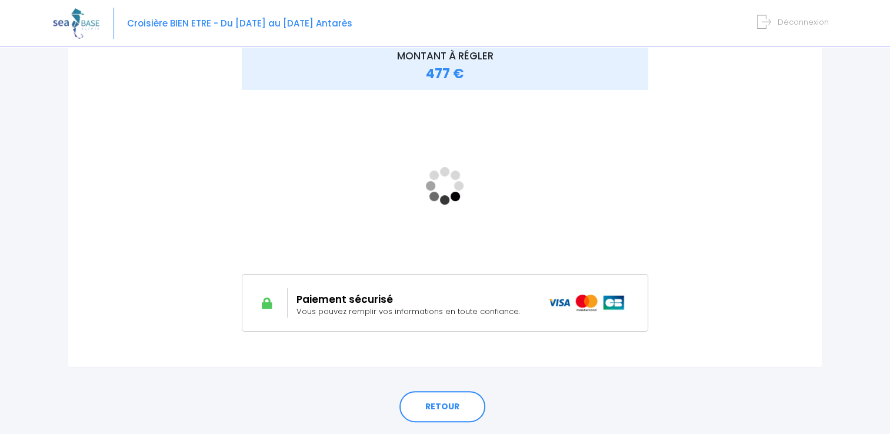
scroll to position [177, 0]
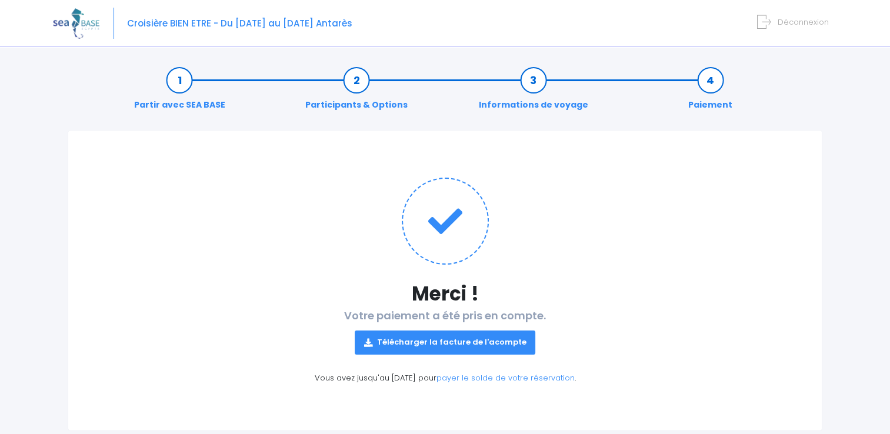
click at [411, 350] on link "Télécharger la facture de l'acompte" at bounding box center [445, 343] width 181 height 24
click at [410, 347] on link "Télécharger la facture de l'acompte" at bounding box center [445, 343] width 181 height 24
